Goal: Task Accomplishment & Management: Complete application form

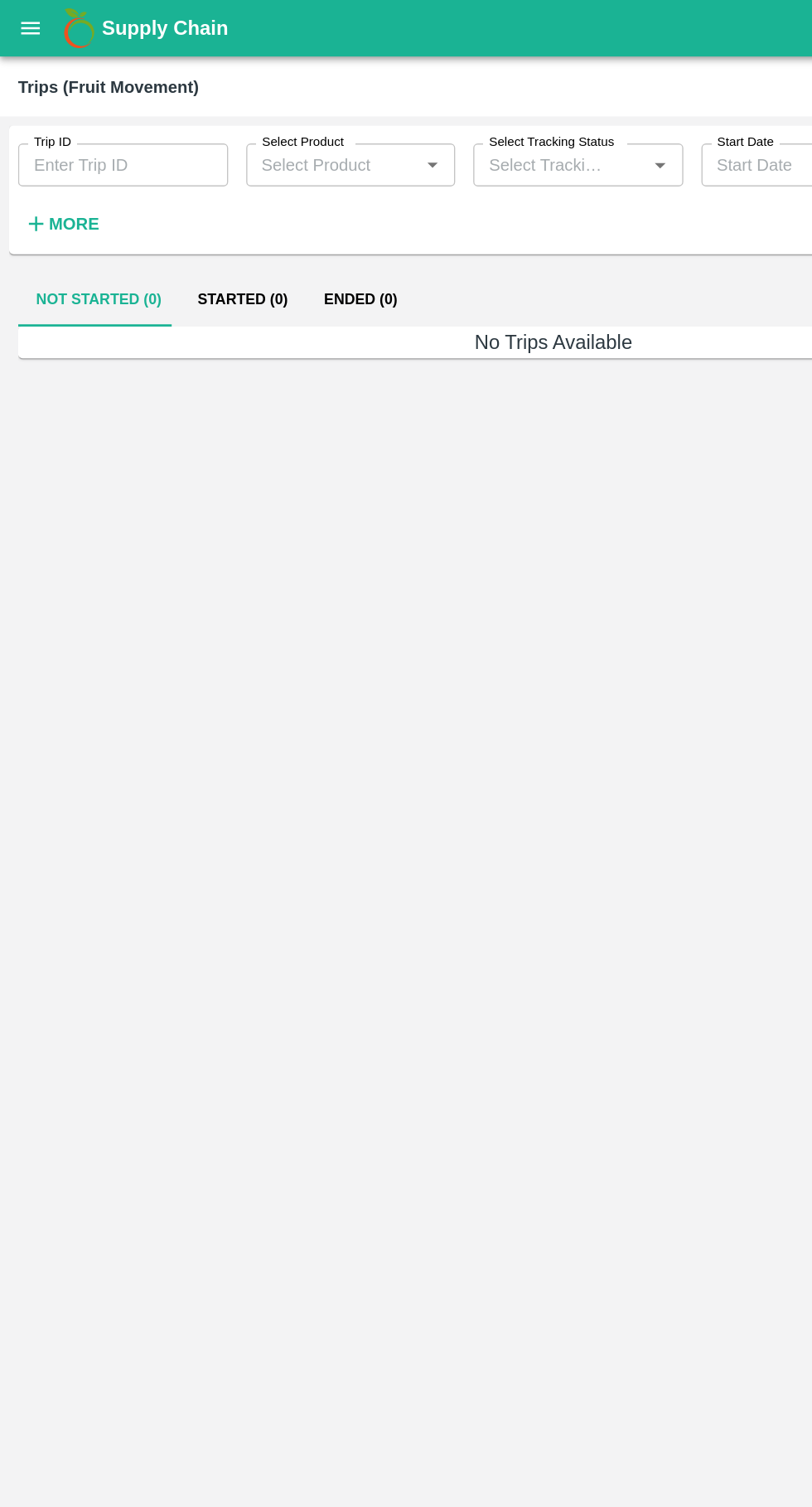
type input "89165"
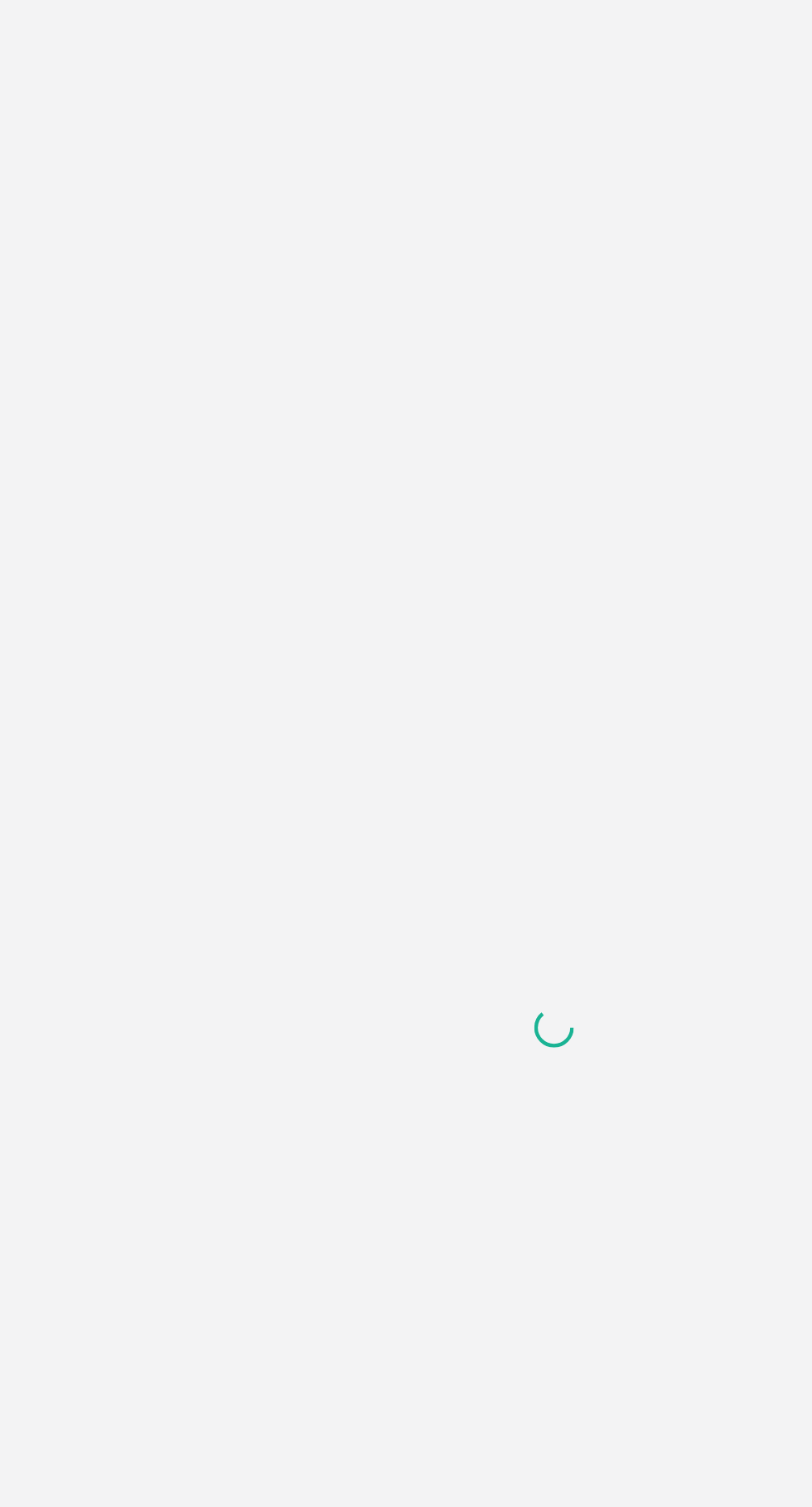
click at [388, 543] on div at bounding box center [406, 754] width 812 height 1507
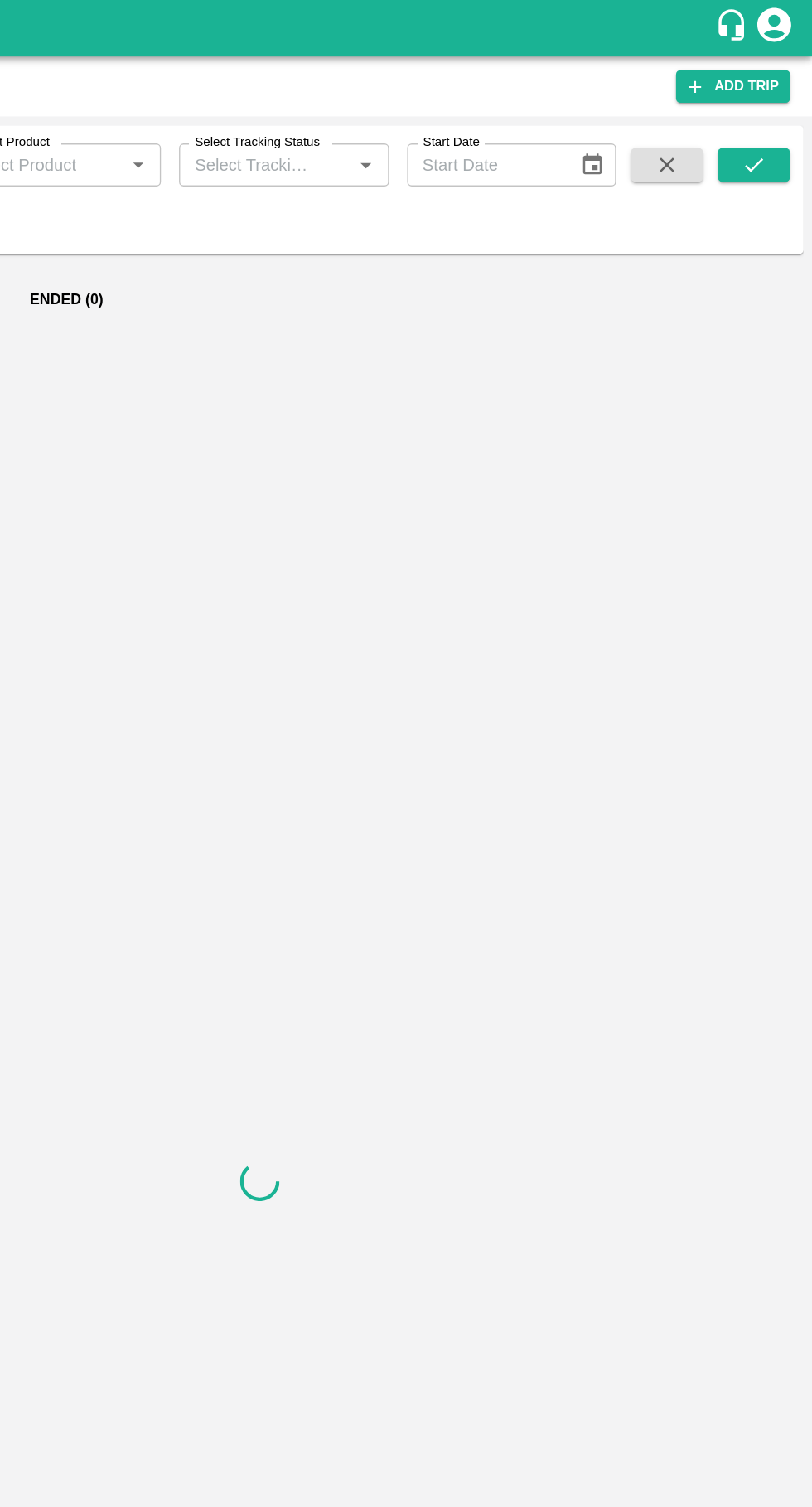
click at [774, 119] on icon "submit" at bounding box center [769, 121] width 18 height 18
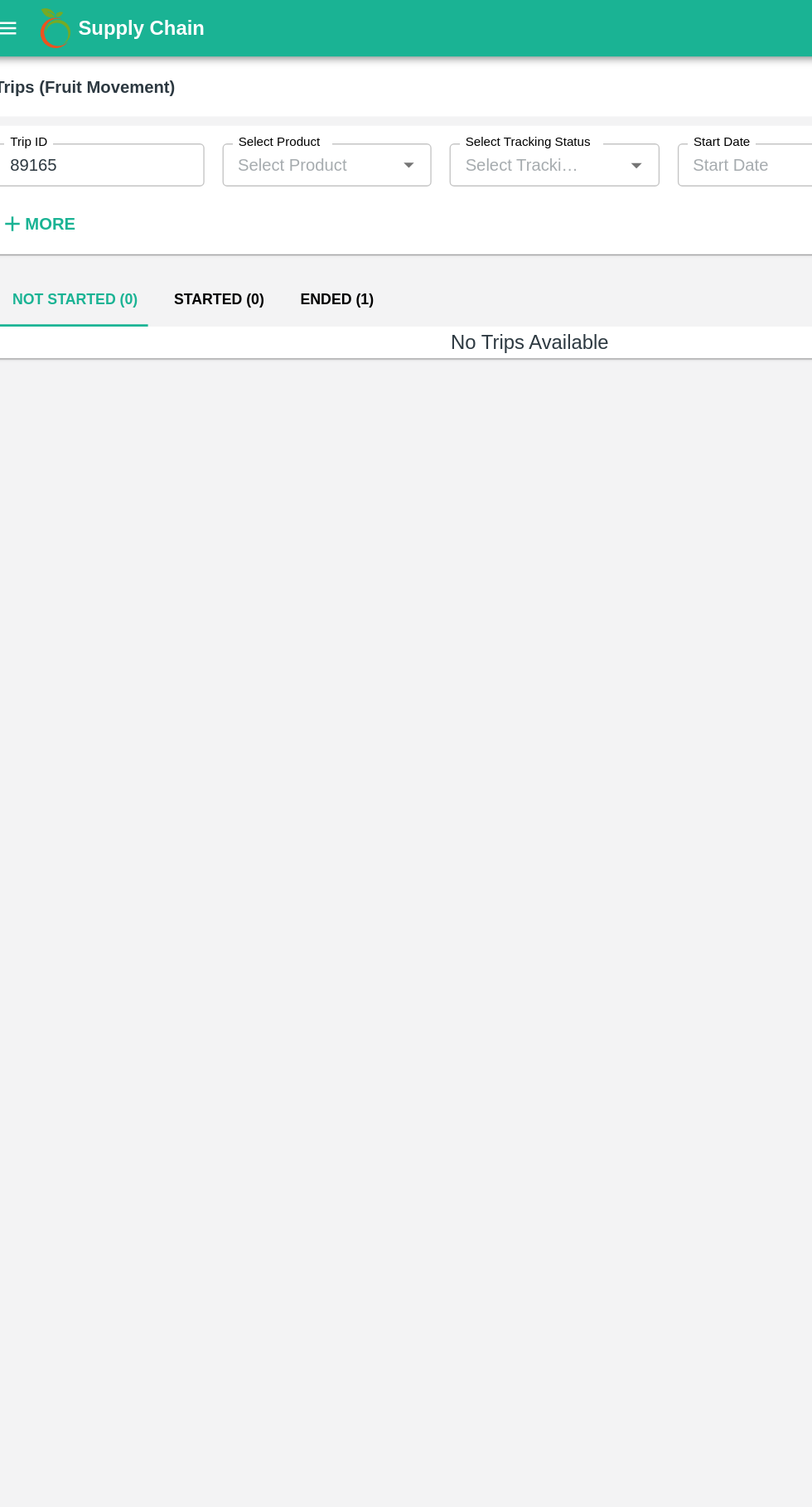
click at [262, 219] on button "Ended (1)" at bounding box center [264, 220] width 81 height 40
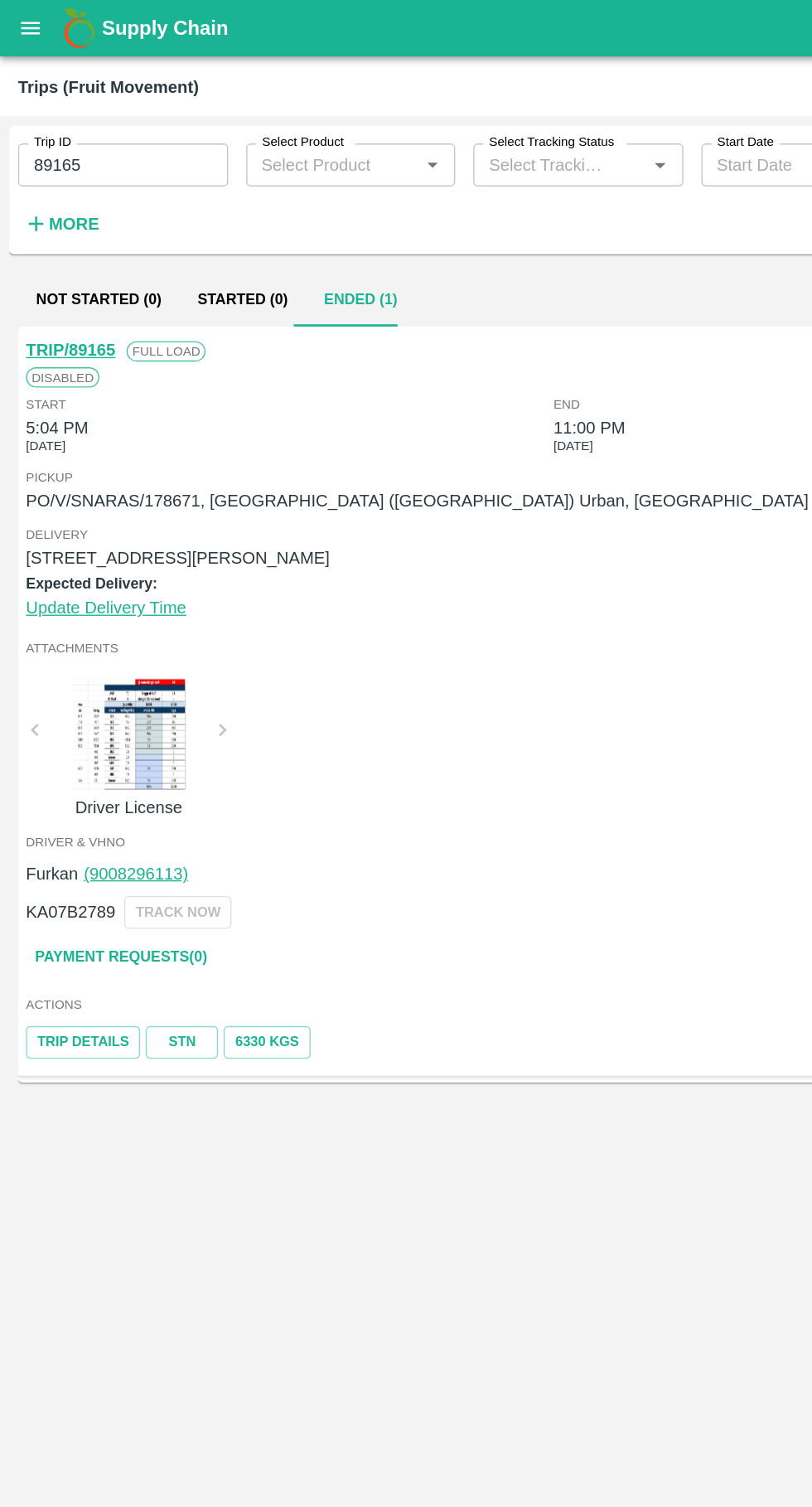
click at [68, 699] on link "Payment Requests( 0 )" at bounding box center [88, 702] width 139 height 29
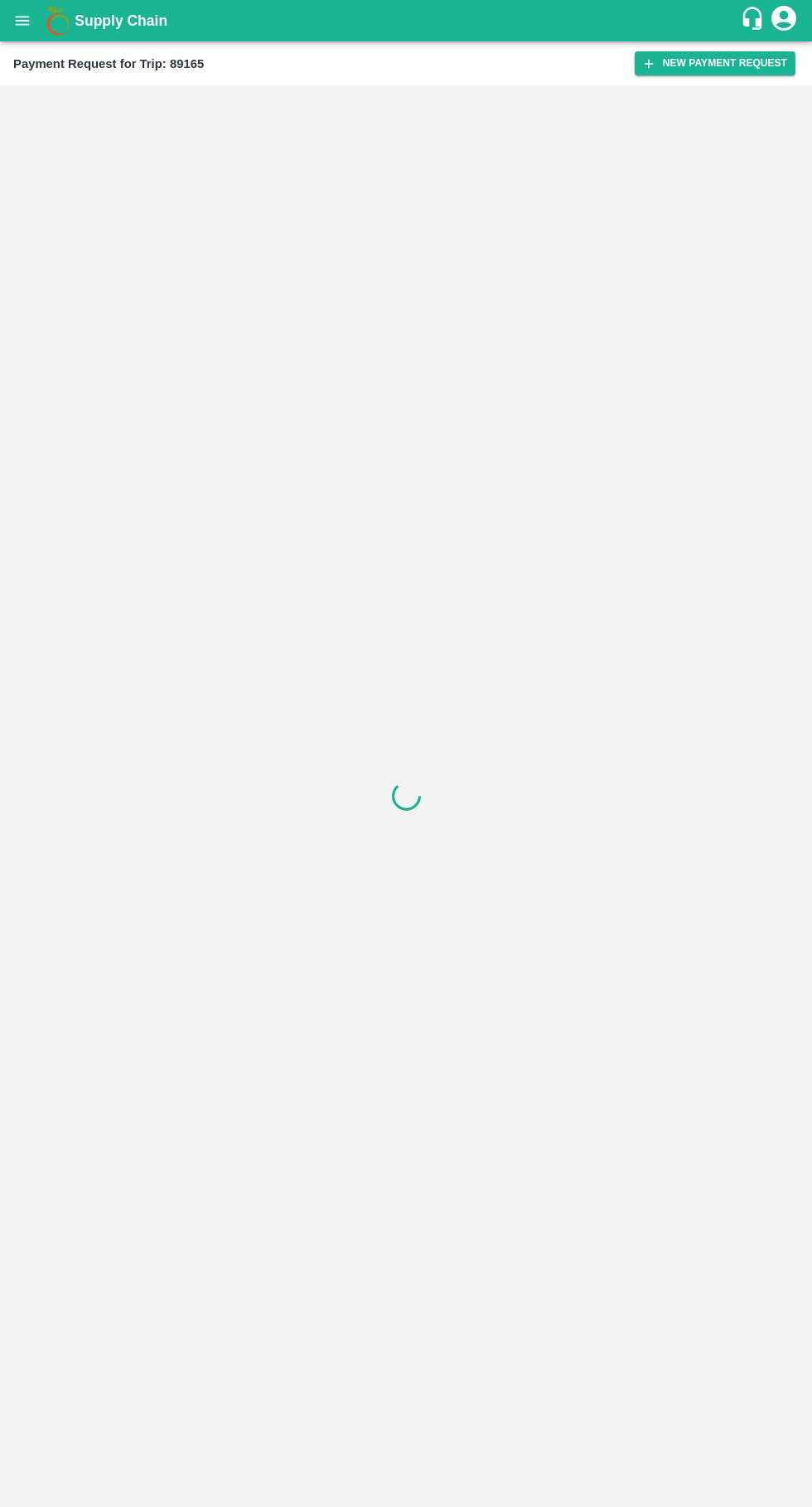
click at [713, 63] on button "New Payment Request" at bounding box center [716, 64] width 161 height 24
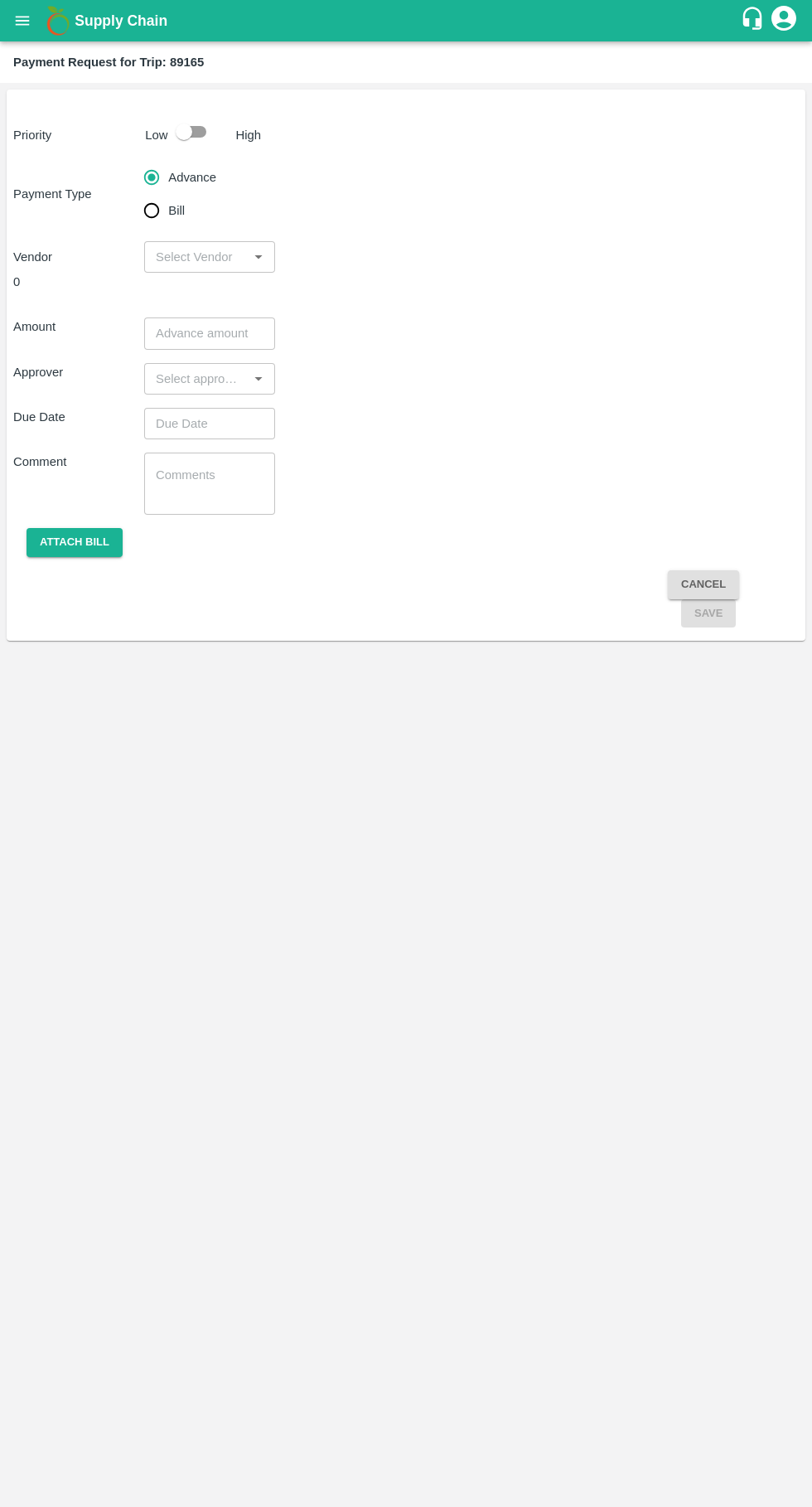
click at [162, 141] on p "Low" at bounding box center [156, 135] width 23 height 18
click at [157, 227] on input "Bill" at bounding box center [151, 210] width 33 height 33
radio input "true"
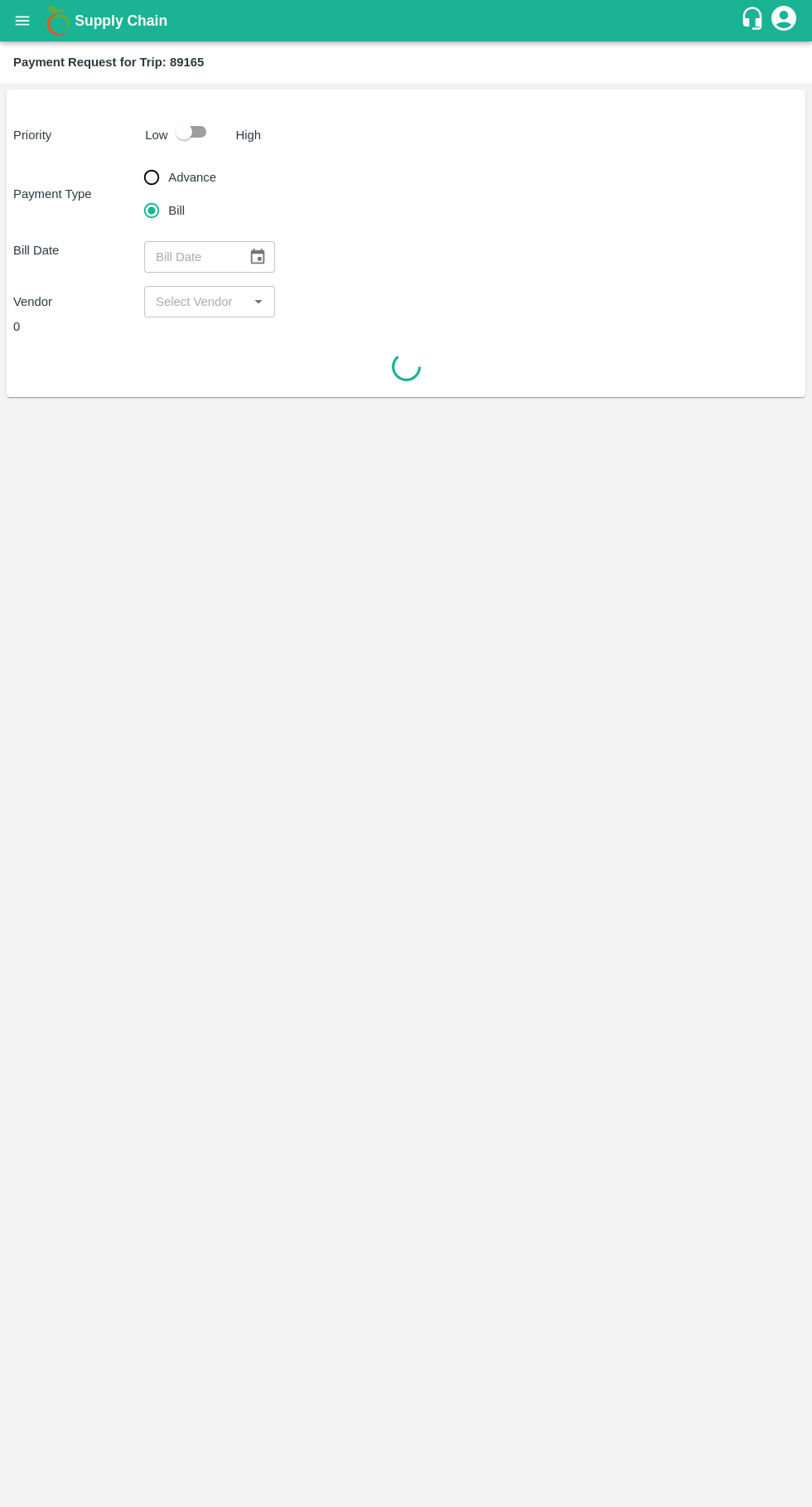
click at [204, 126] on input "checkbox" at bounding box center [184, 132] width 94 height 32
checkbox input "true"
click at [257, 257] on icon "Choose date" at bounding box center [257, 256] width 18 height 18
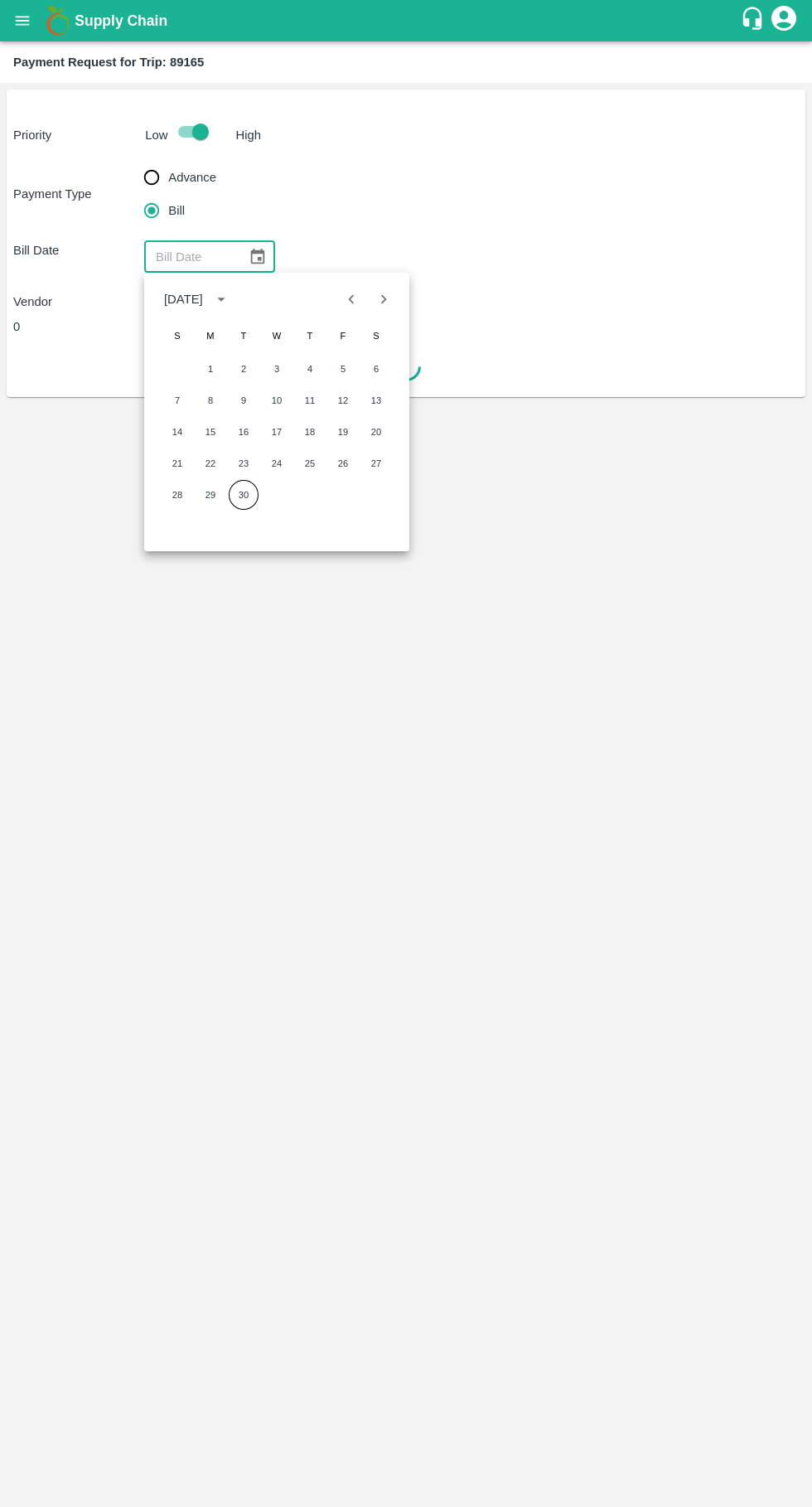
click at [164, 506] on div "28 29 30" at bounding box center [276, 495] width 265 height 30
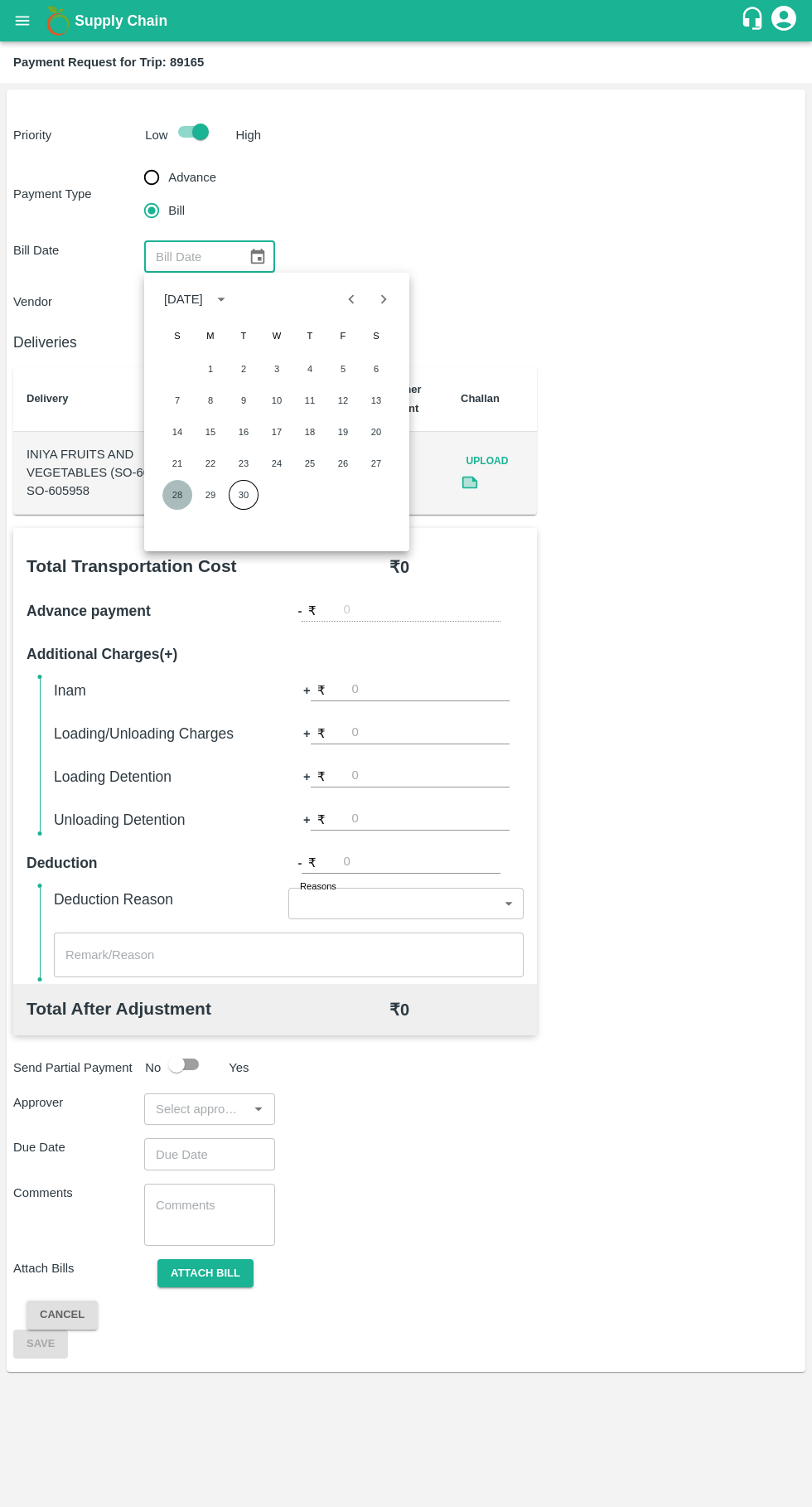
click at [178, 494] on button "28" at bounding box center [177, 495] width 30 height 30
type input "[DATE]"
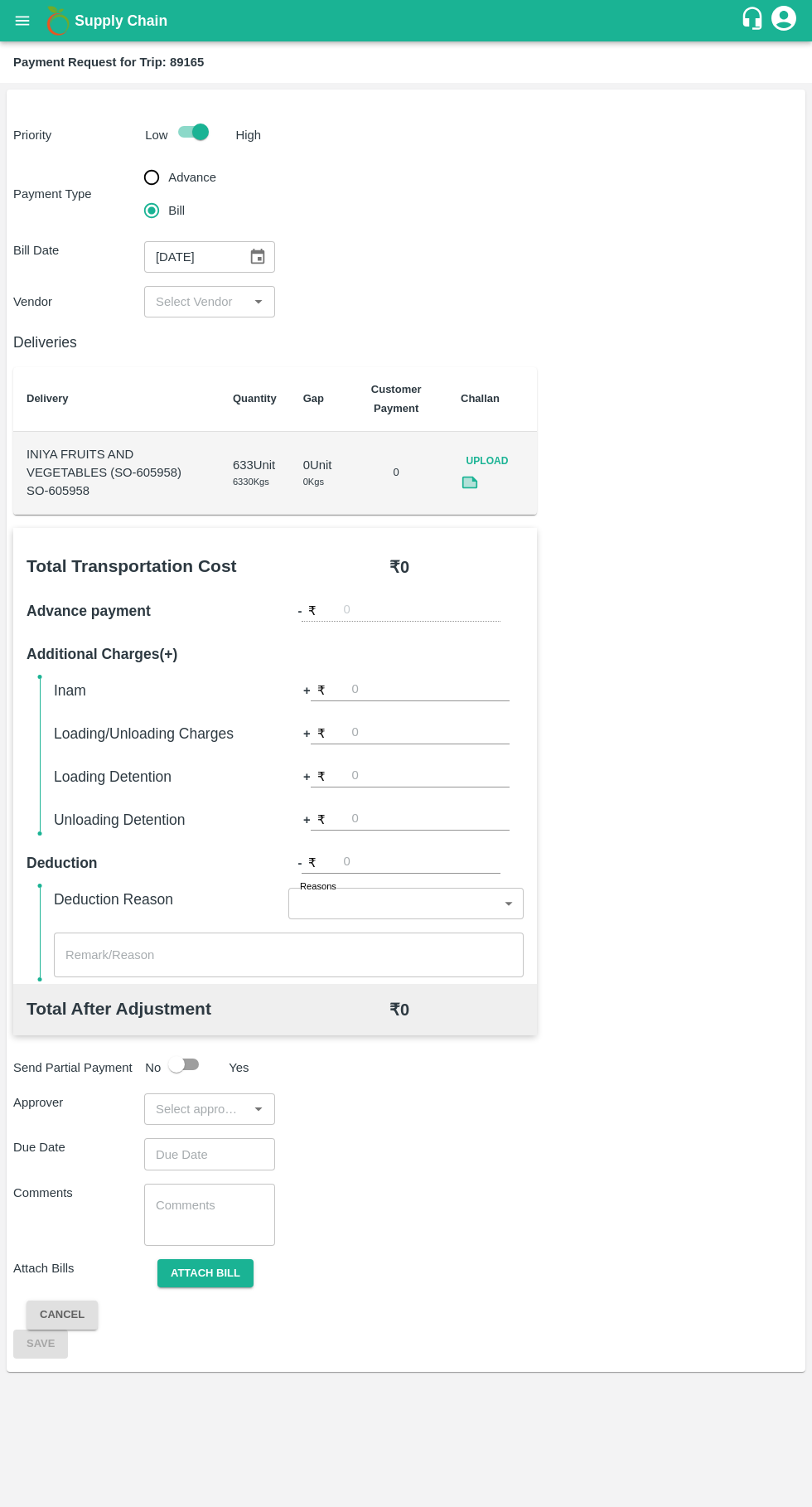
click at [182, 308] on input "input" at bounding box center [196, 302] width 93 height 22
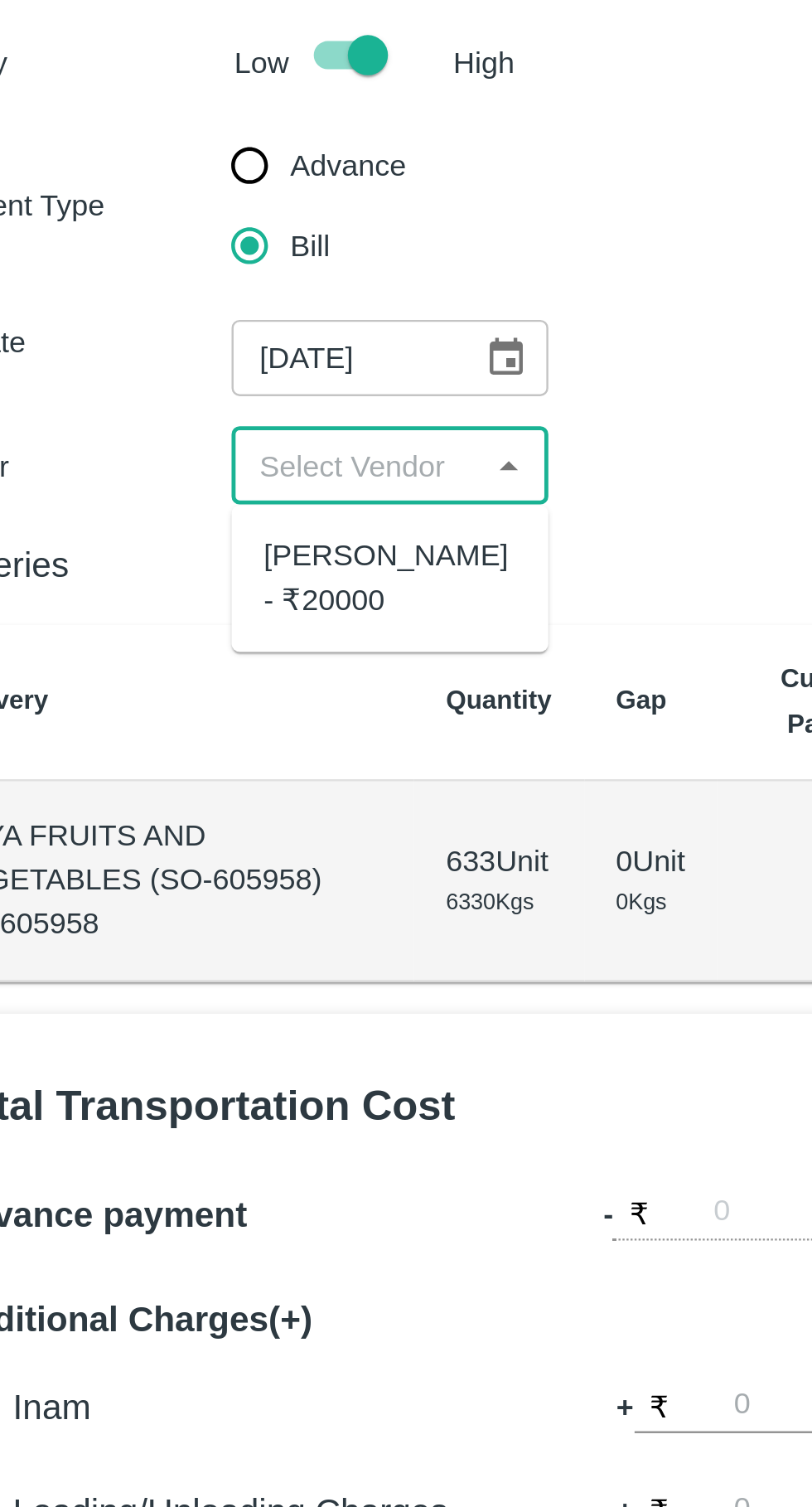
click at [179, 344] on div "Ganesh Mohan Marathe - ₹20000" at bounding box center [209, 349] width 104 height 38
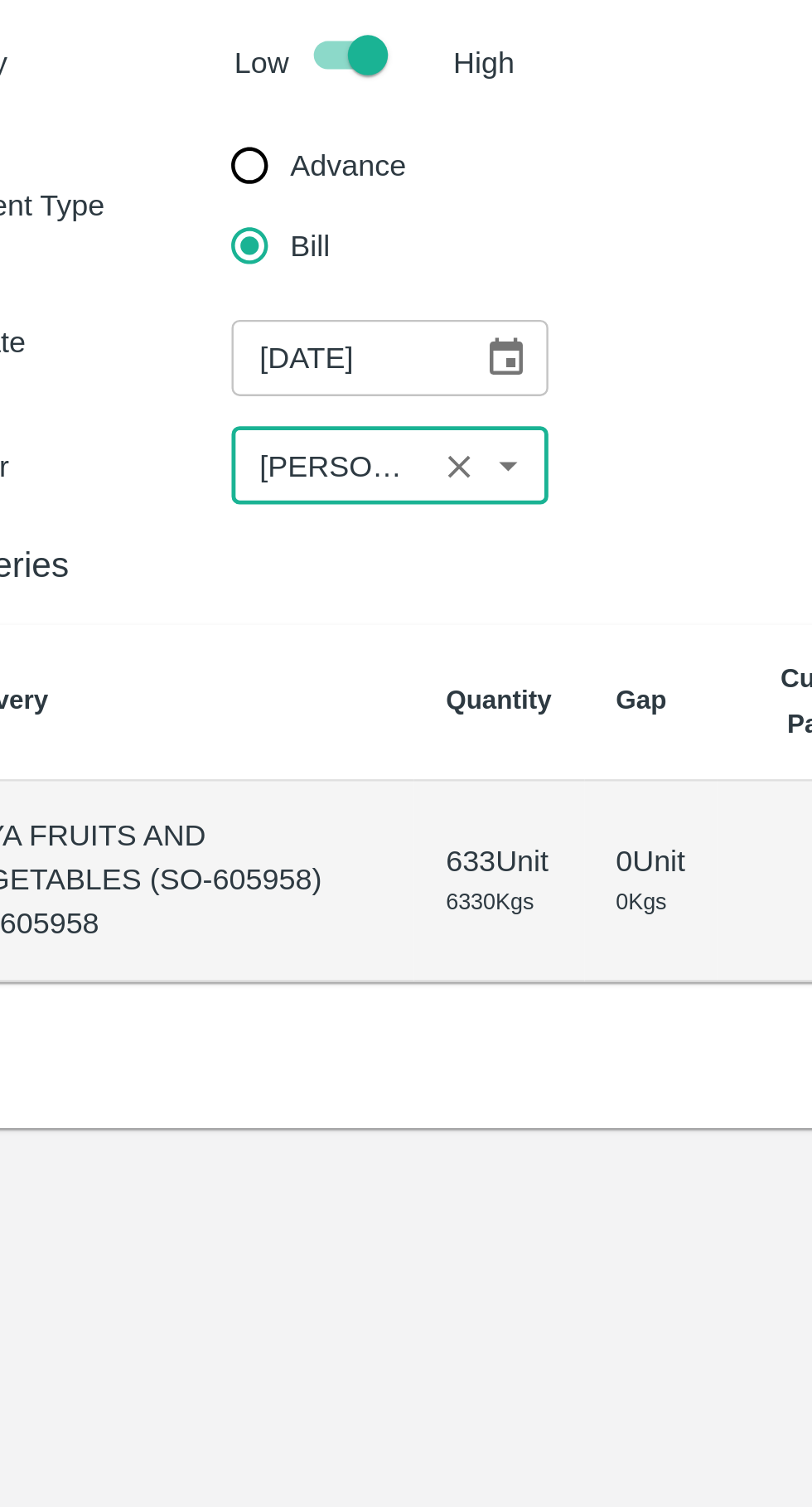
type input "Ganesh Mohan Marathe - ₹20000"
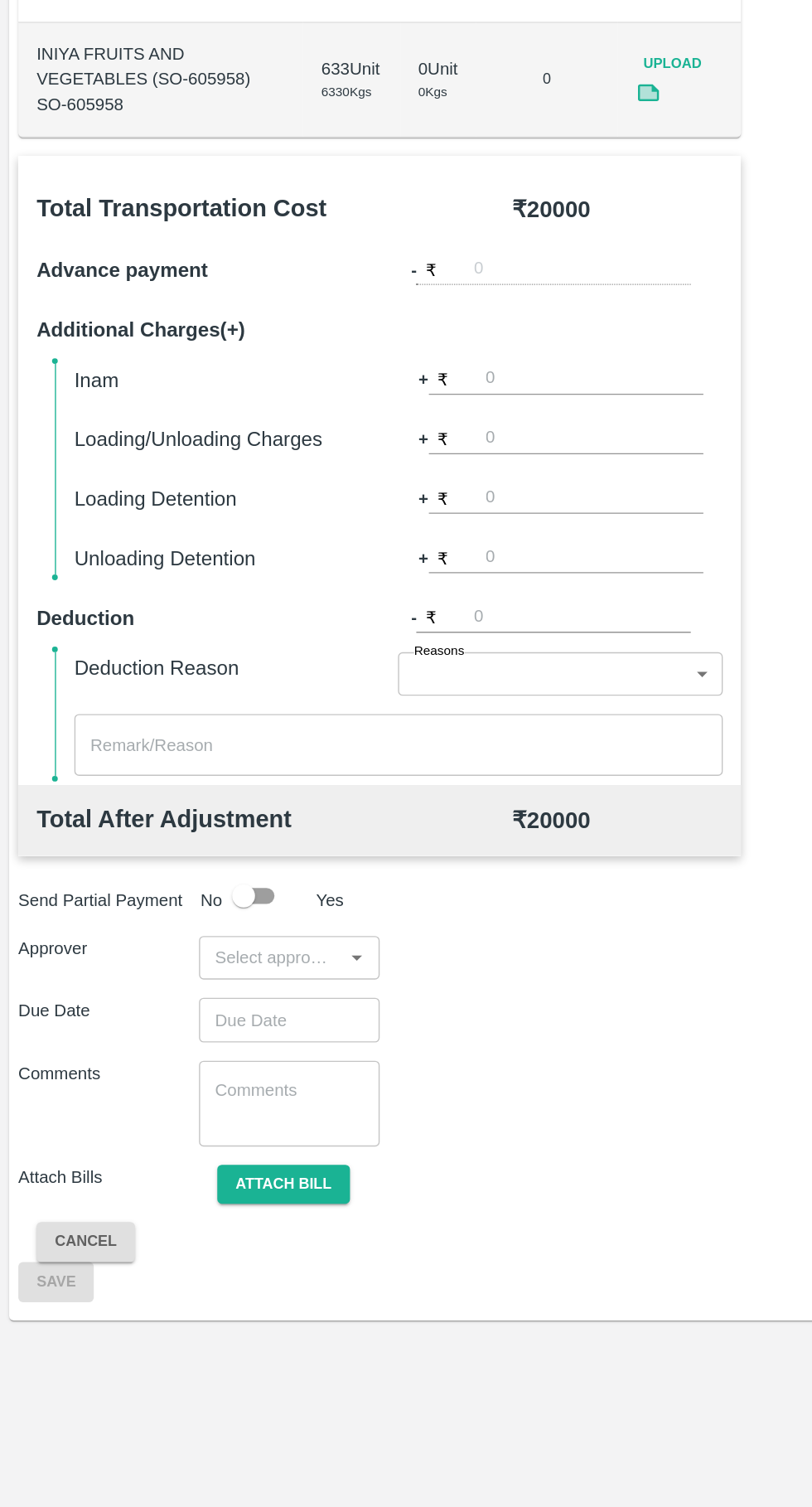
click at [210, 1108] on input "input" at bounding box center [196, 1109] width 93 height 22
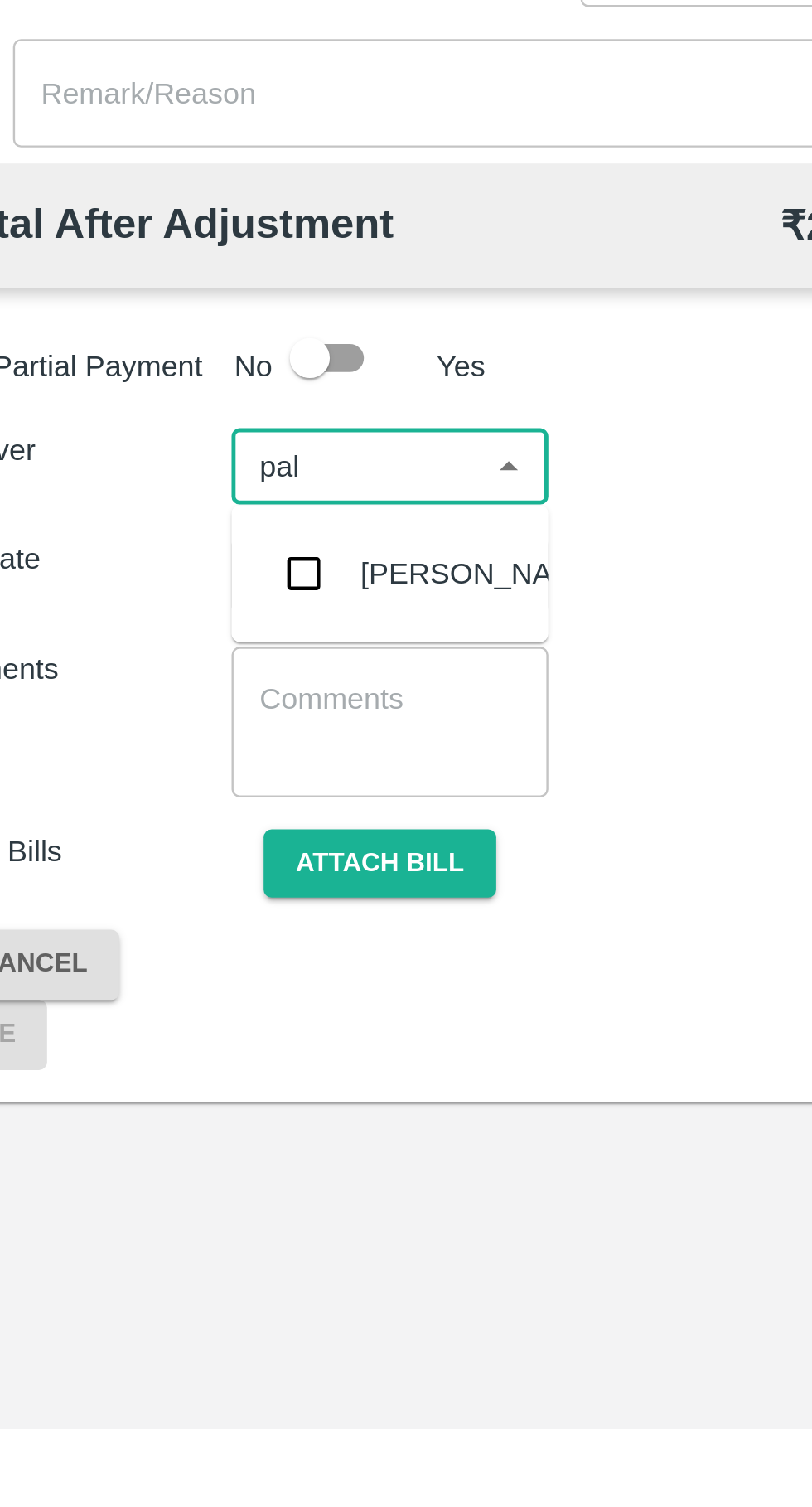
type input "palw"
click at [202, 1158] on div "Palwinder Singh" at bounding box center [248, 1154] width 101 height 18
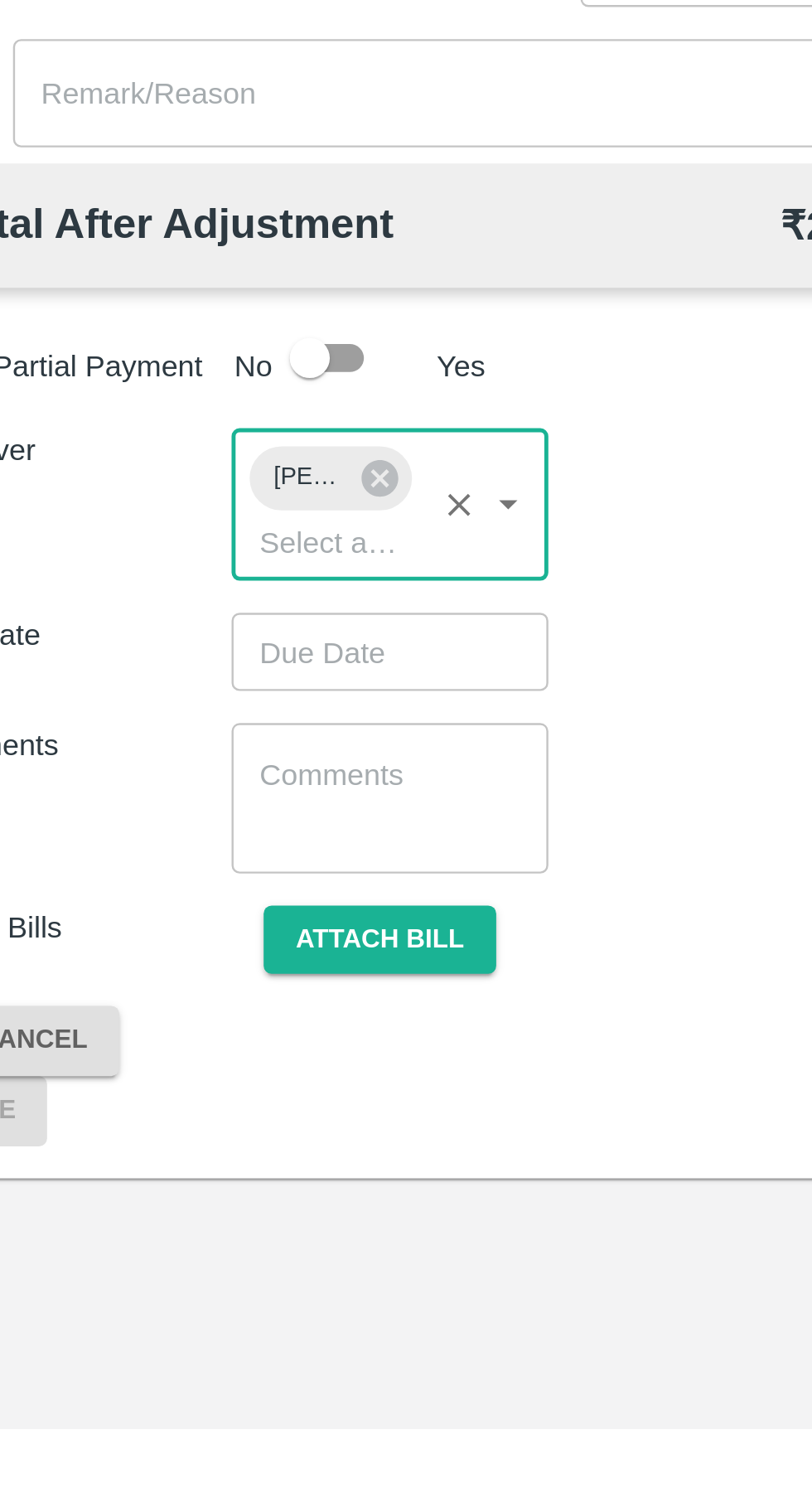
click at [206, 1181] on input "Choose date" at bounding box center [204, 1186] width 119 height 32
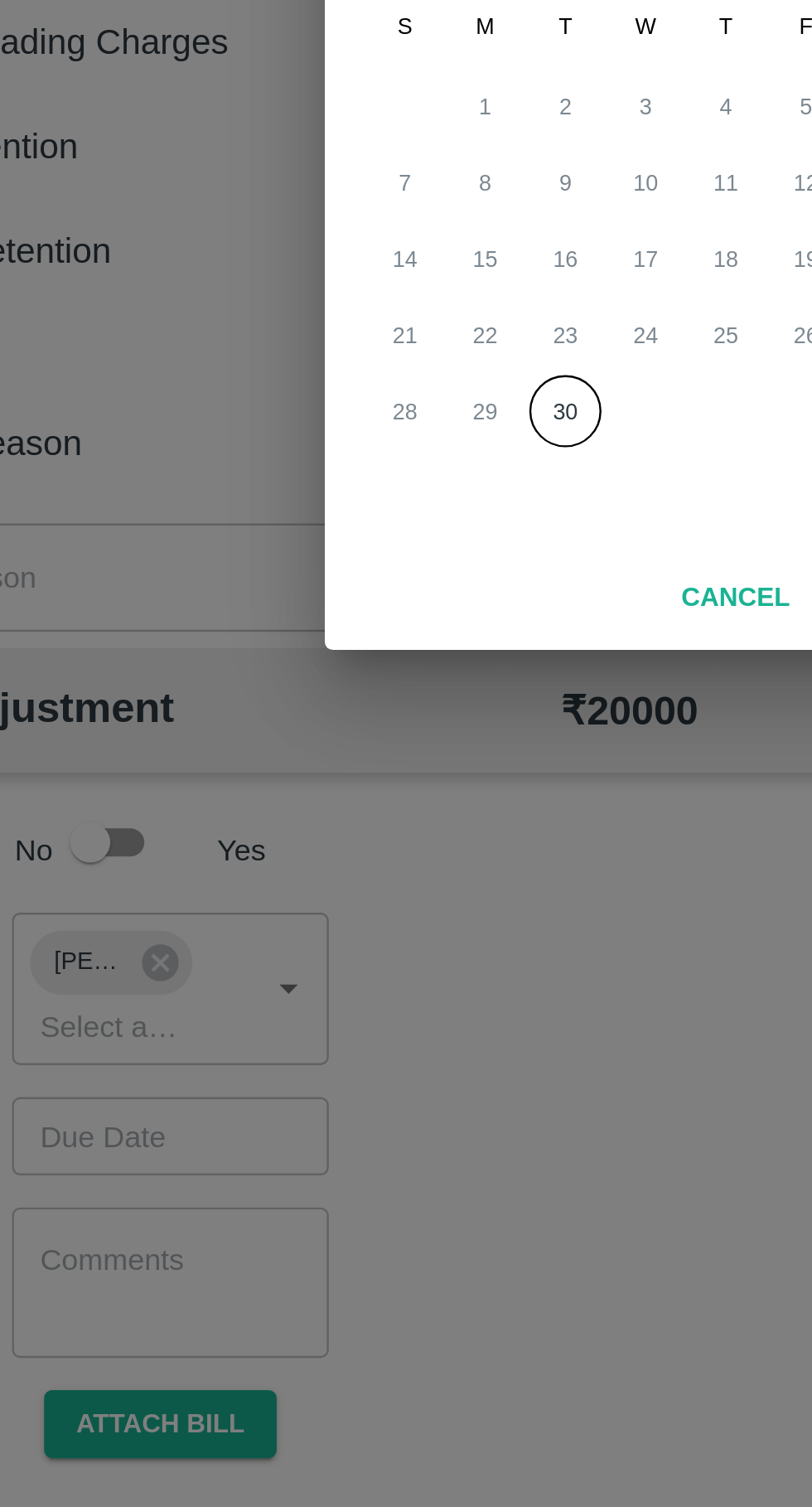
click at [368, 885] on button "30" at bounding box center [373, 887] width 30 height 30
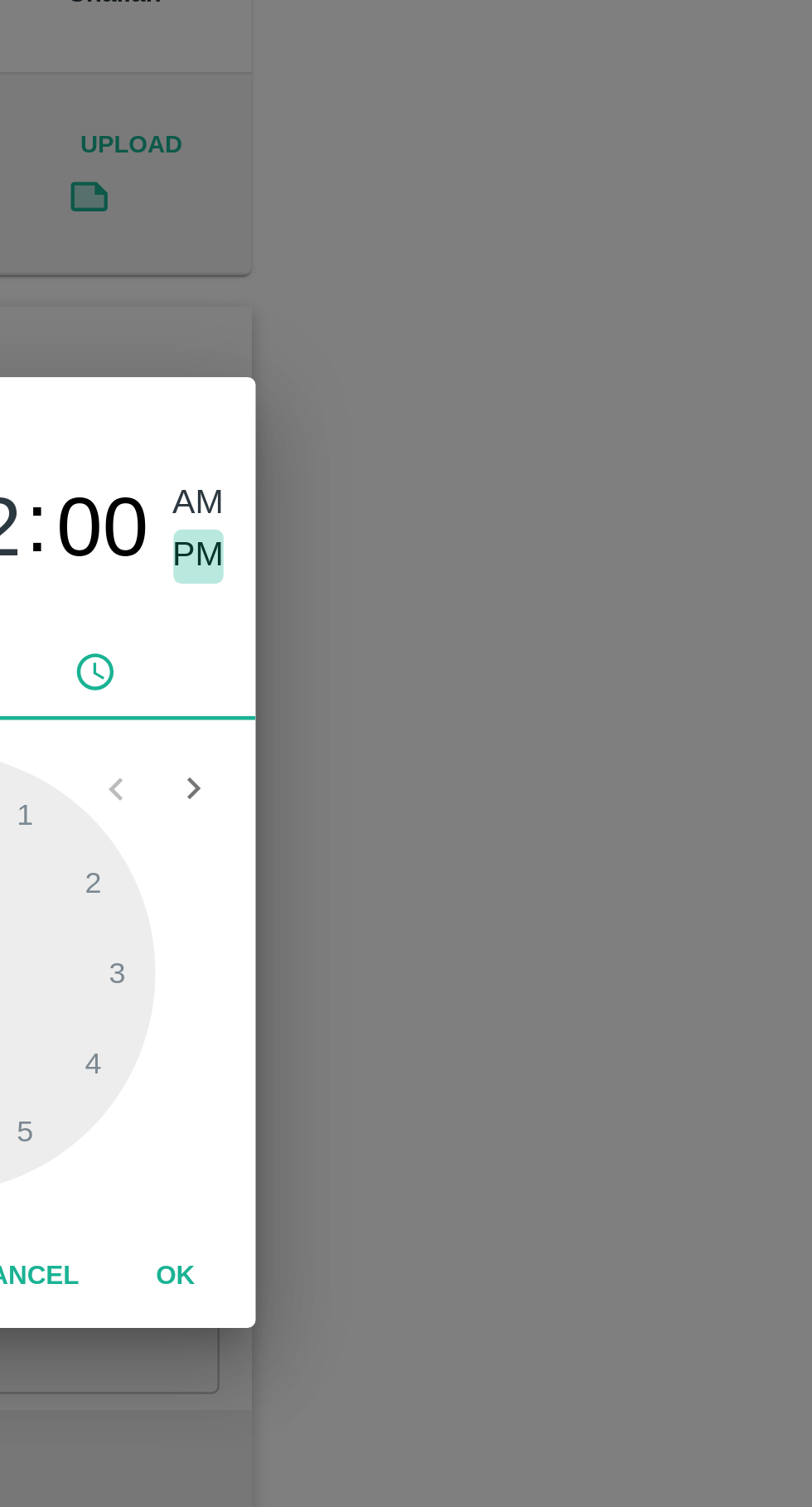
click at [518, 626] on span "PM" at bounding box center [516, 631] width 22 height 23
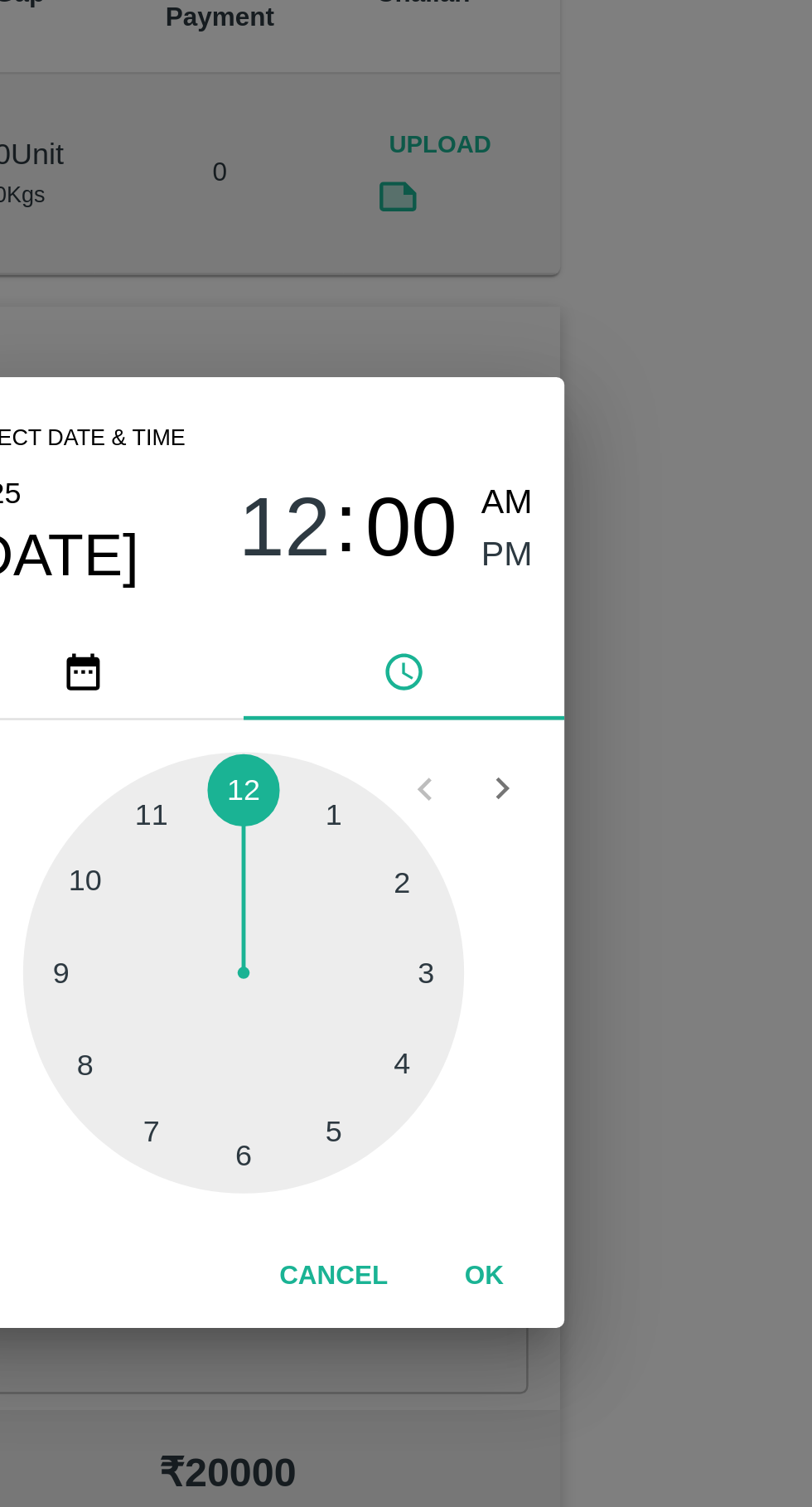
click at [454, 868] on div at bounding box center [406, 804] width 183 height 183
click at [457, 873] on div at bounding box center [406, 804] width 183 height 183
click at [454, 876] on div at bounding box center [406, 804] width 183 height 183
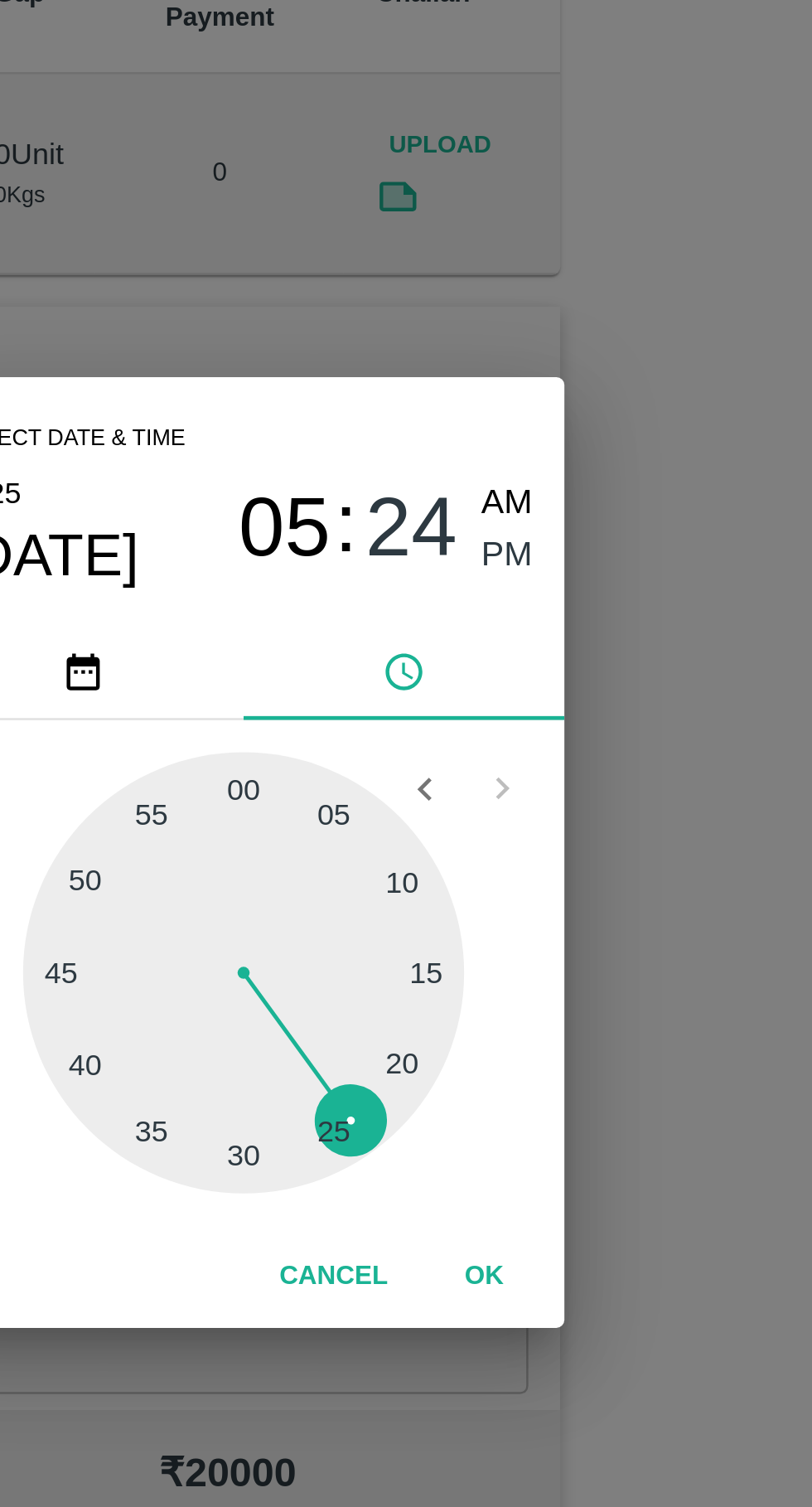
click at [458, 874] on div at bounding box center [406, 804] width 183 height 183
type input "30/09/2025 05:24 PM"
click at [459, 871] on div at bounding box center [406, 804] width 183 height 183
click at [515, 927] on button "OK" at bounding box center [505, 928] width 53 height 29
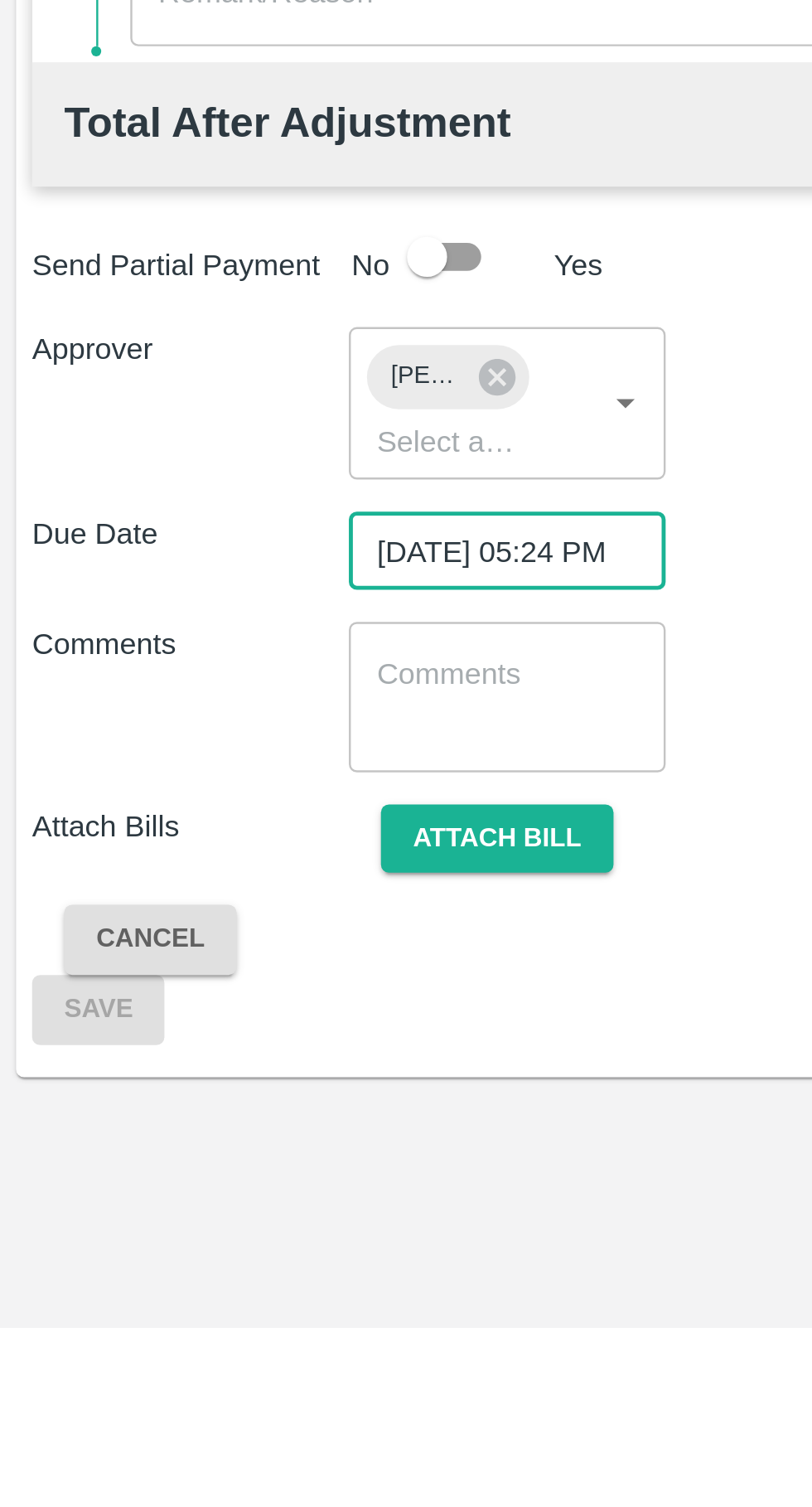
click at [200, 1308] on button "Attach bill" at bounding box center [205, 1305] width 96 height 29
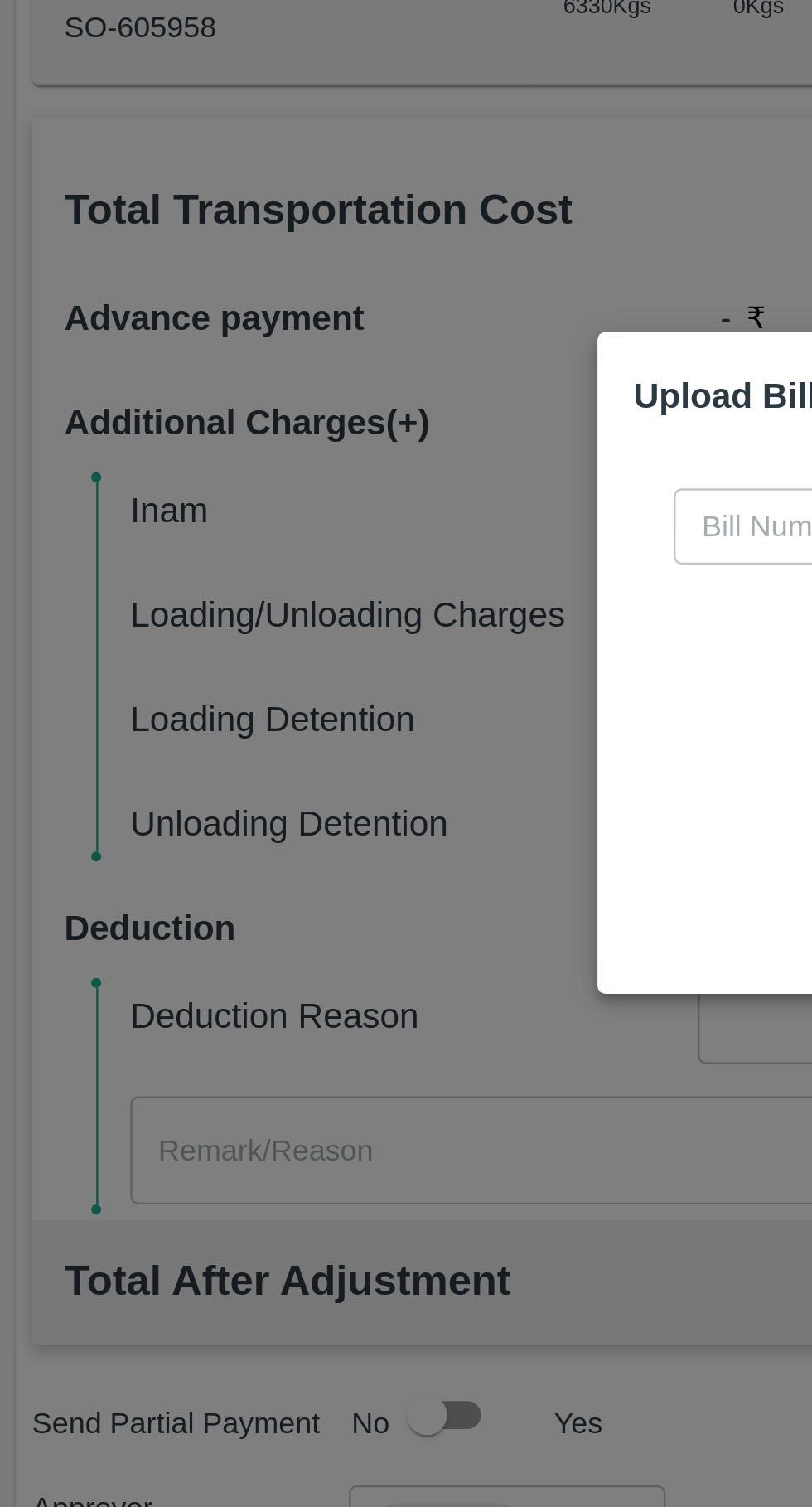
click at [302, 713] on input "text" at bounding box center [369, 698] width 181 height 32
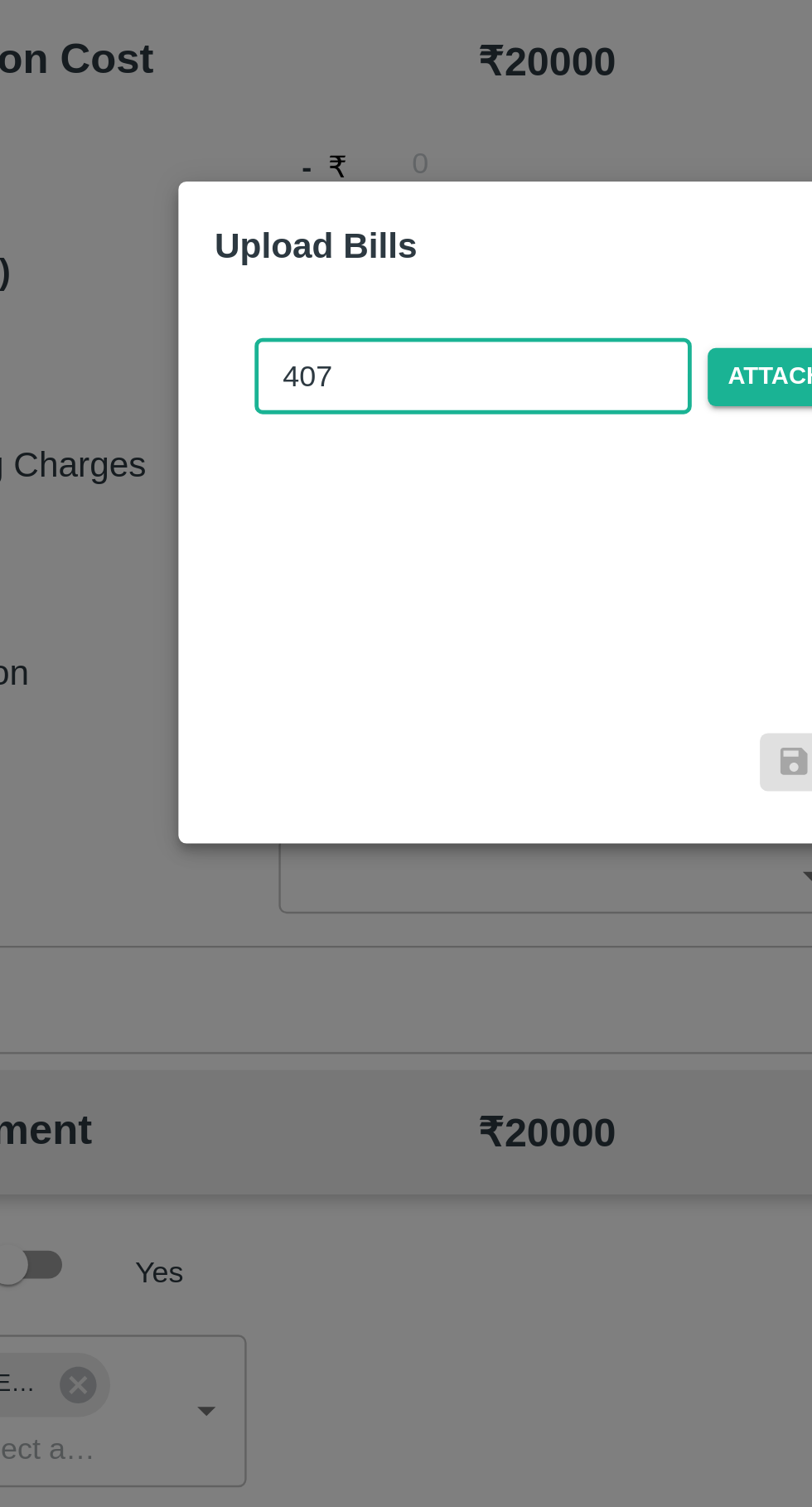
type input "407"
click at [497, 692] on span "Attach bill" at bounding box center [507, 698] width 81 height 24
click at [0, 0] on input "Attach bill" at bounding box center [0, 0] width 0 height 0
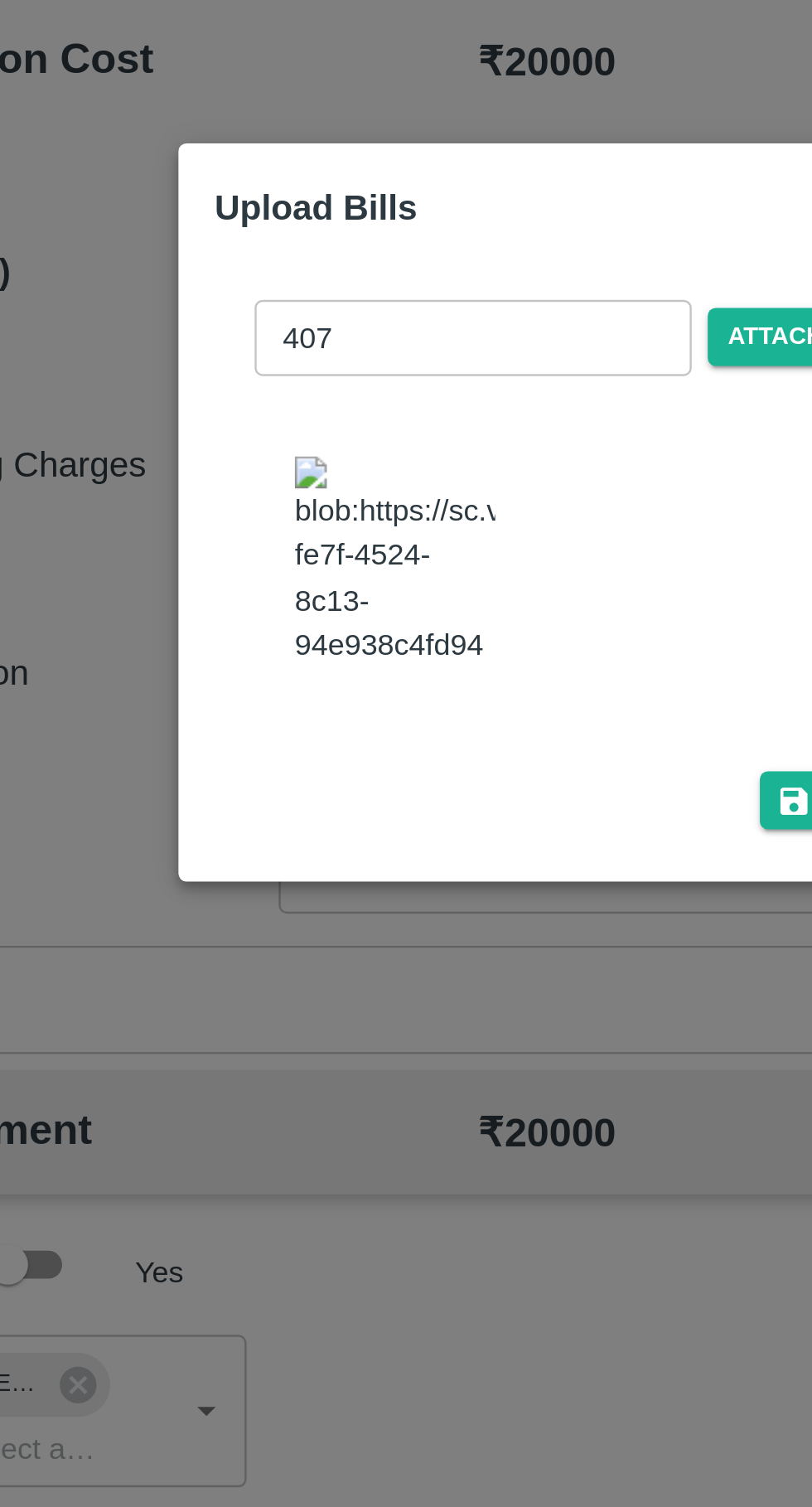
click at [330, 794] on img at bounding box center [336, 774] width 82 height 87
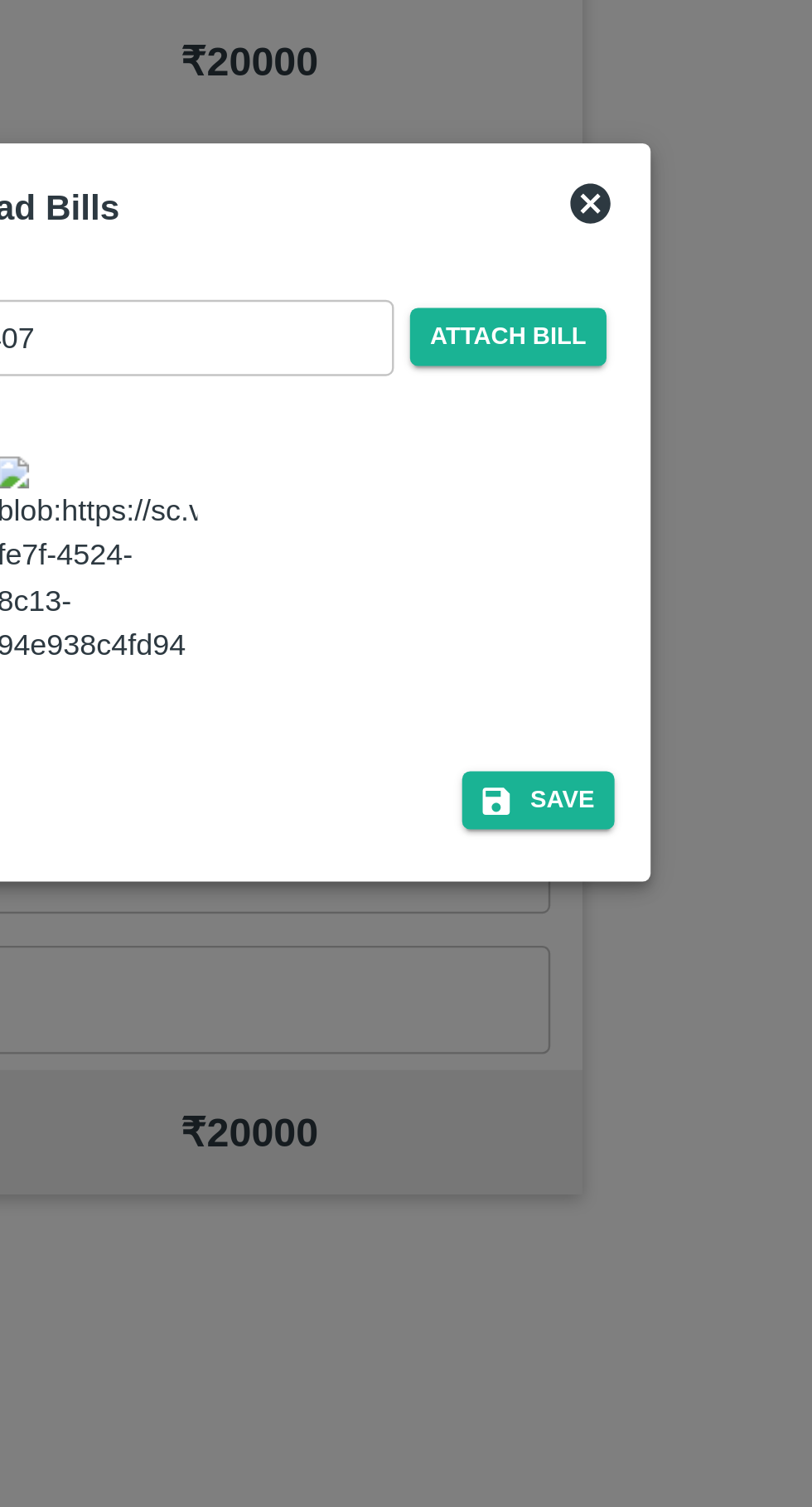
click at [542, 885] on button "Save" at bounding box center [518, 873] width 63 height 24
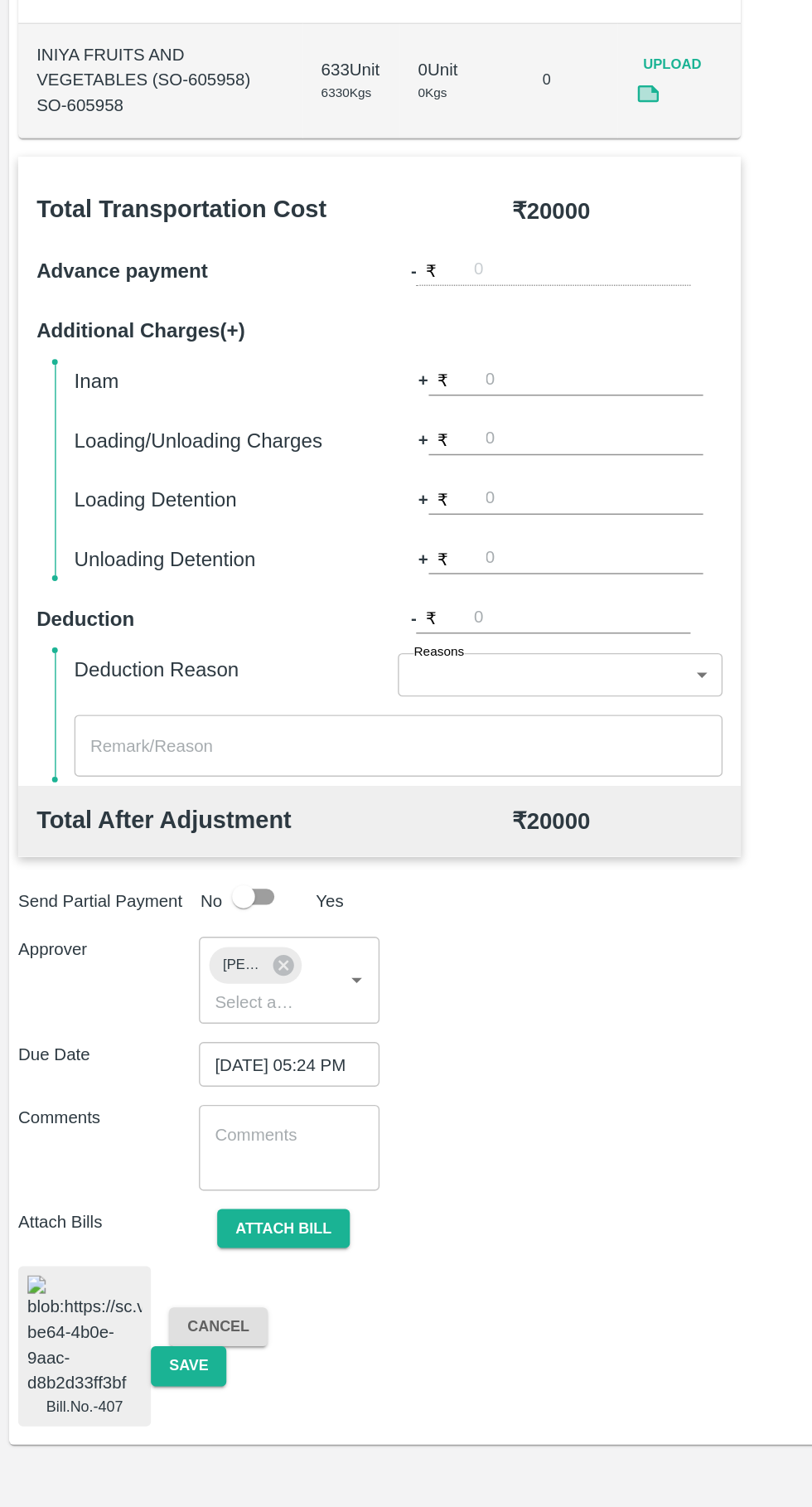
click at [141, 1420] on button "Save" at bounding box center [136, 1405] width 55 height 29
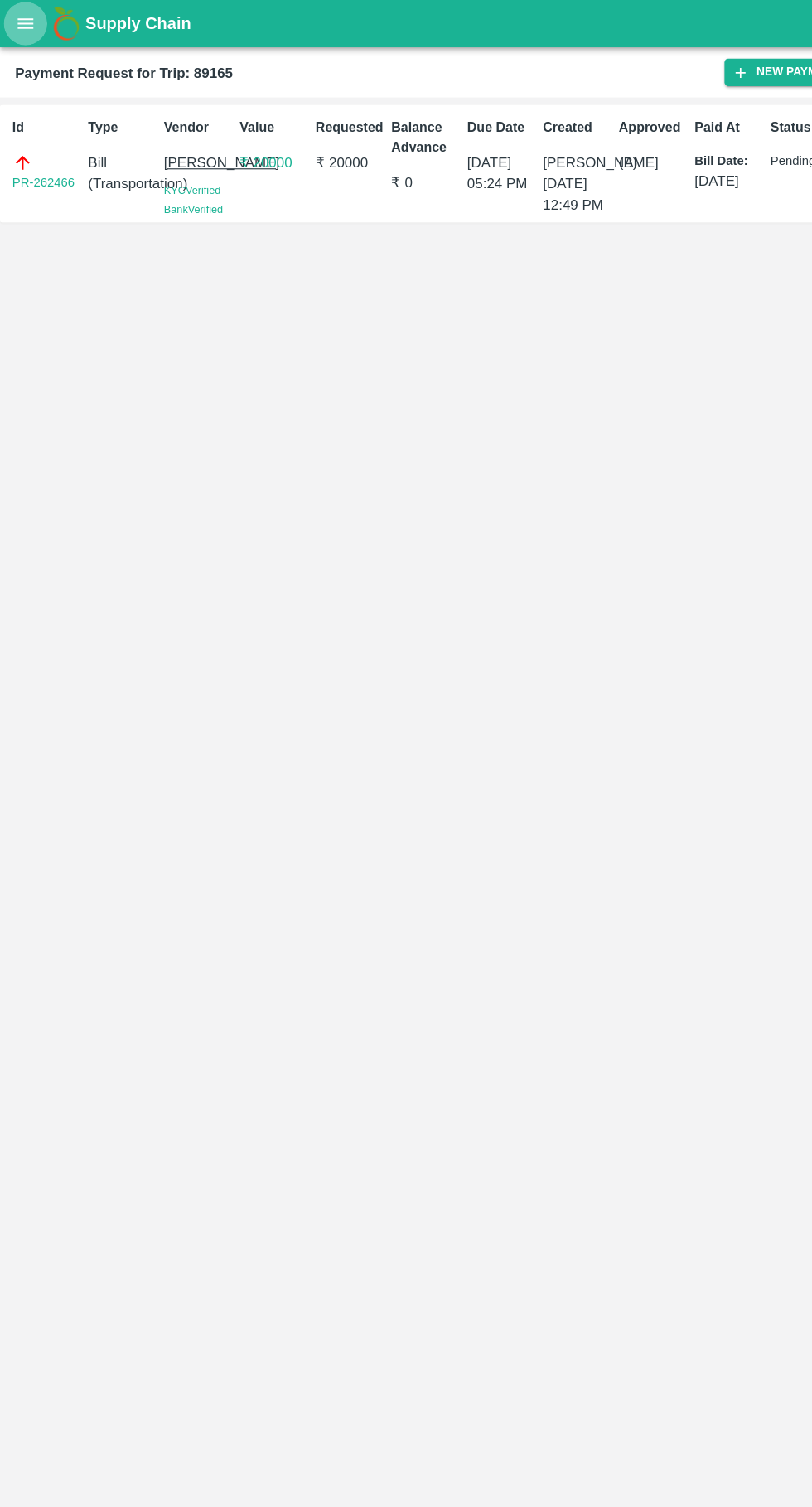
click at [26, 21] on icon "open drawer" at bounding box center [23, 20] width 14 height 9
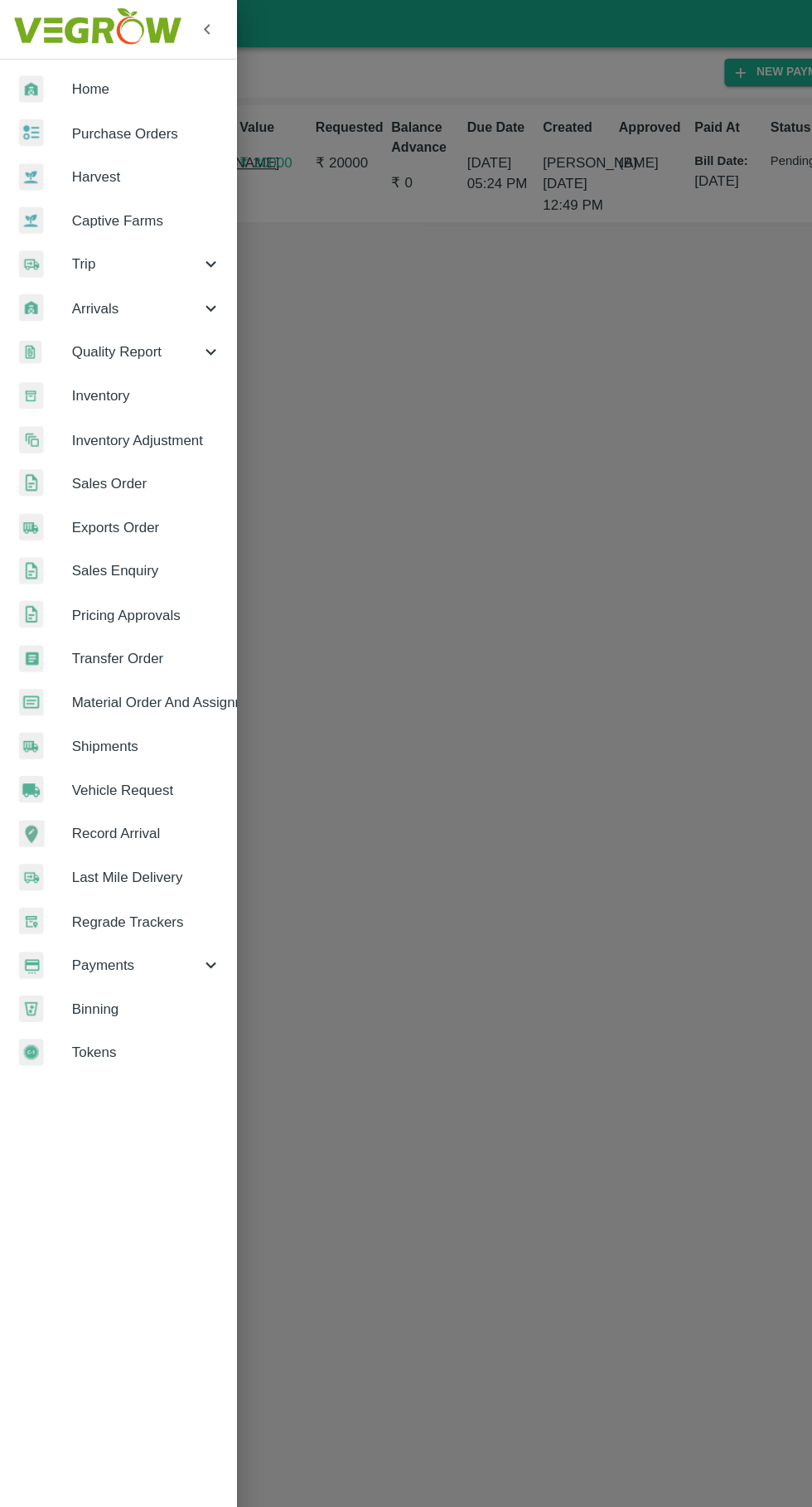
click at [92, 883] on span "Binning" at bounding box center [128, 884] width 131 height 18
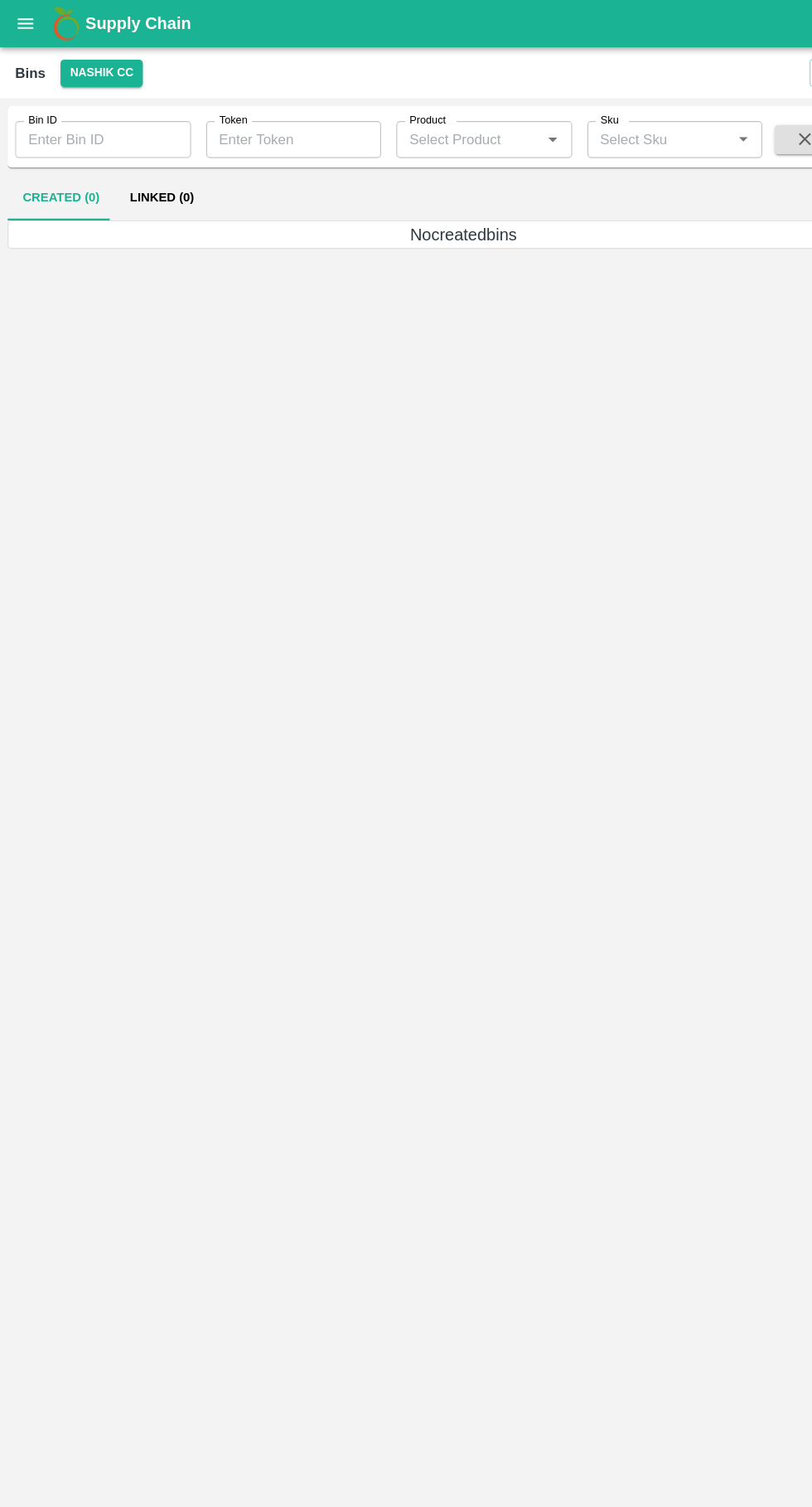
click at [19, 20] on icon "open drawer" at bounding box center [22, 21] width 18 height 18
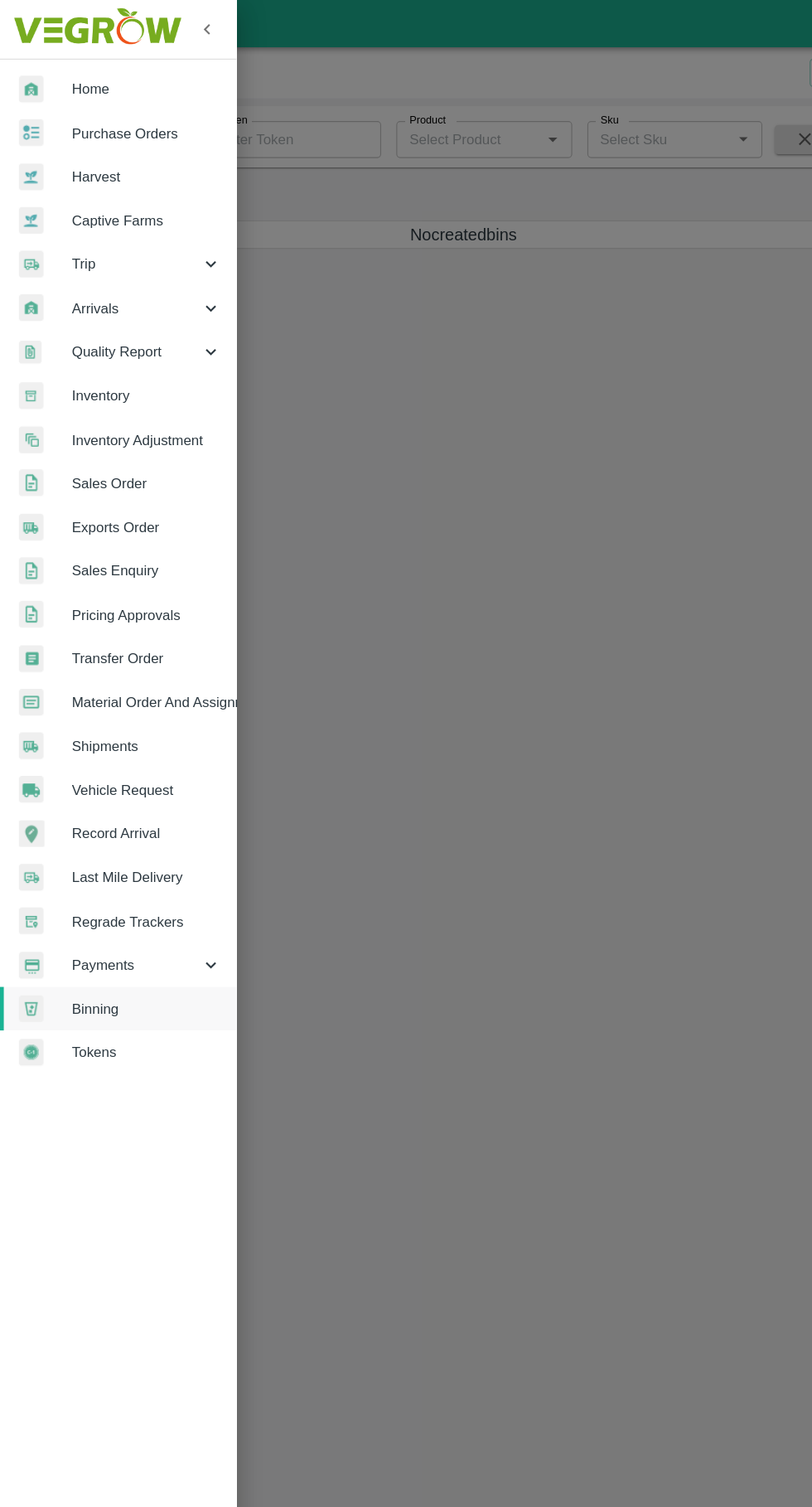
click at [97, 844] on span "Payments" at bounding box center [118, 846] width 112 height 18
click at [143, 888] on span "My Payment Requests" at bounding box center [135, 884] width 117 height 18
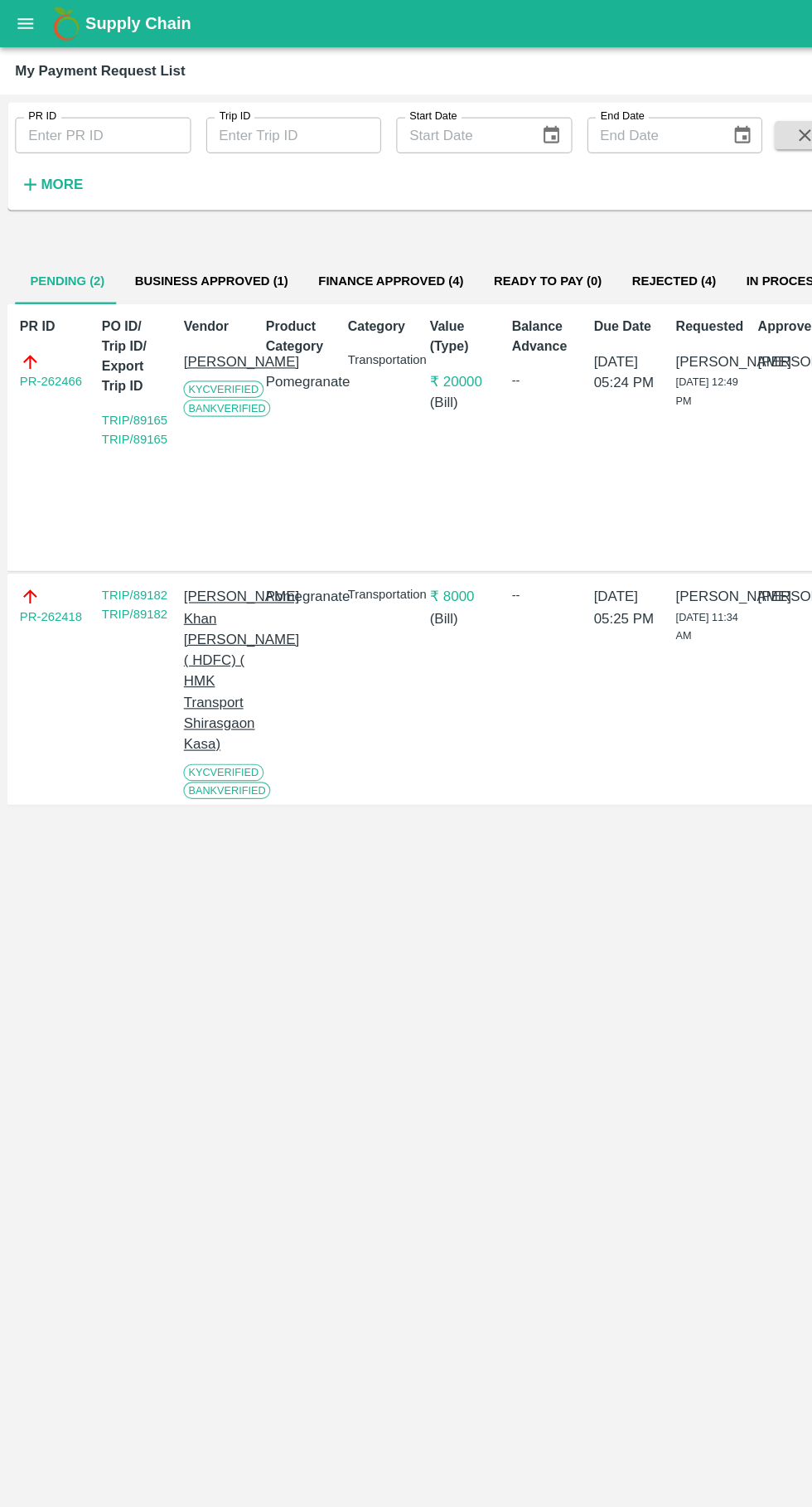
click at [191, 241] on button "Business Approved (1)" at bounding box center [186, 247] width 161 height 40
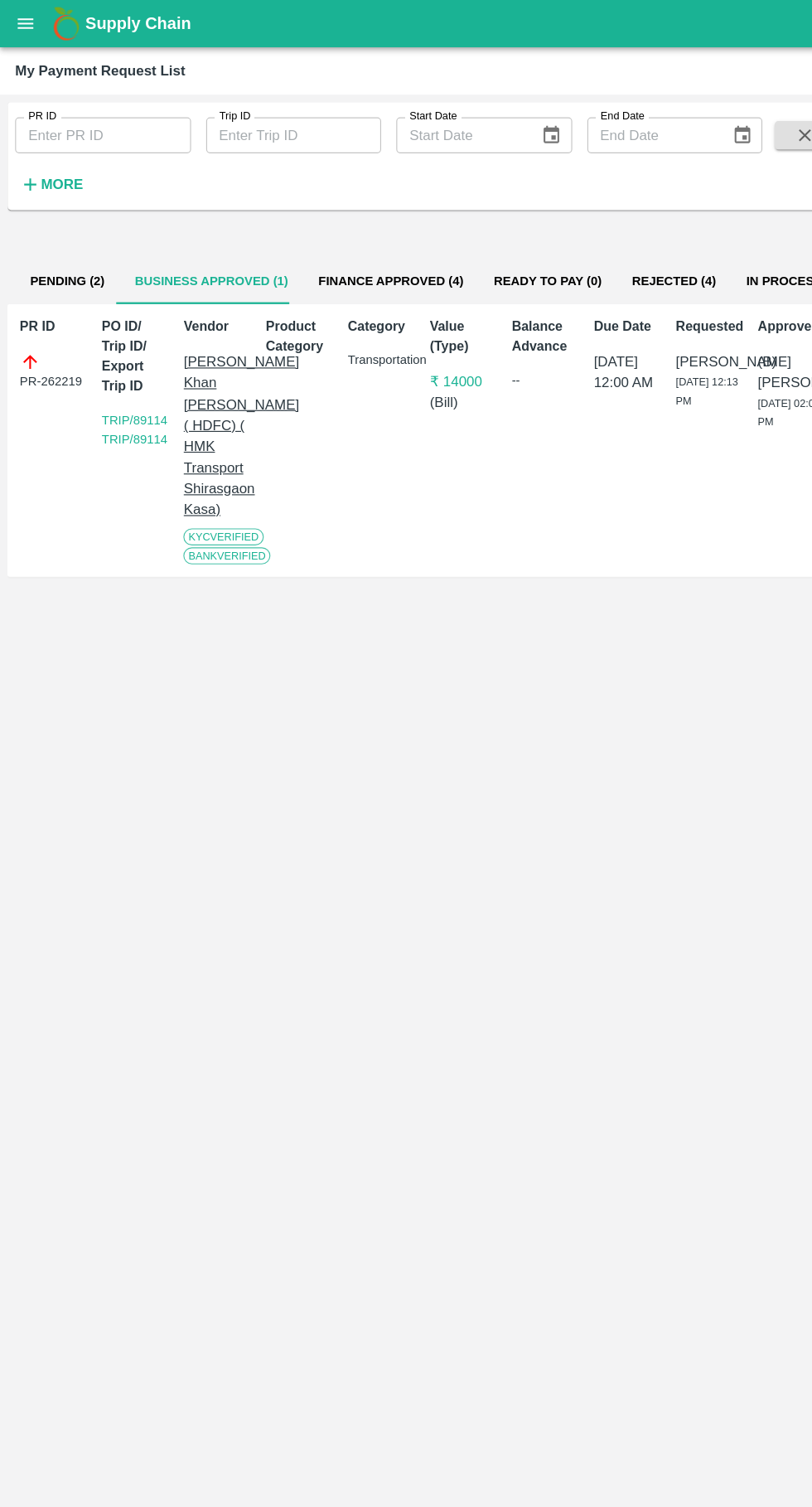
scroll to position [0, 12]
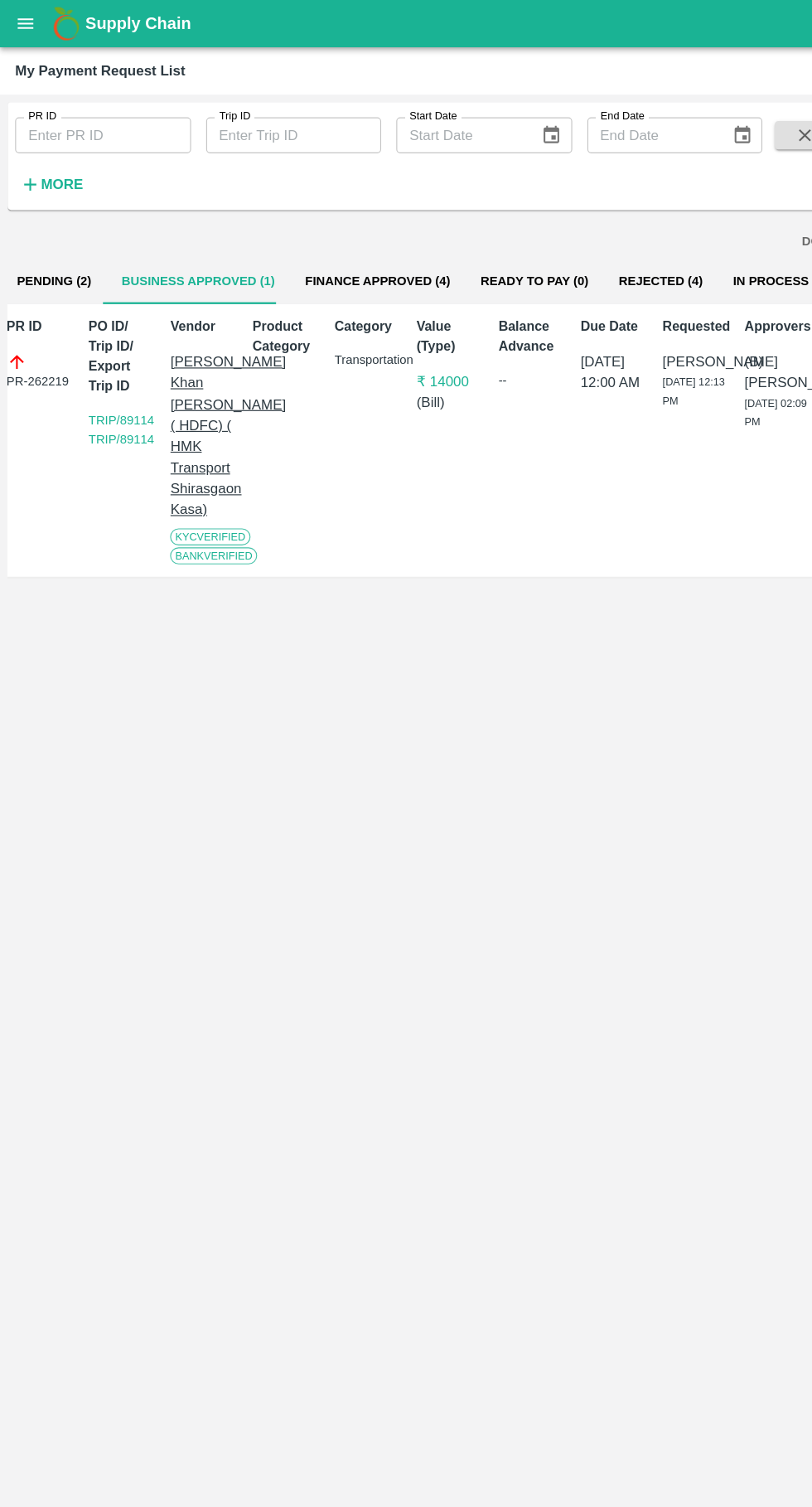
click at [305, 246] on button "Finance Approved (4)" at bounding box center [331, 247] width 153 height 40
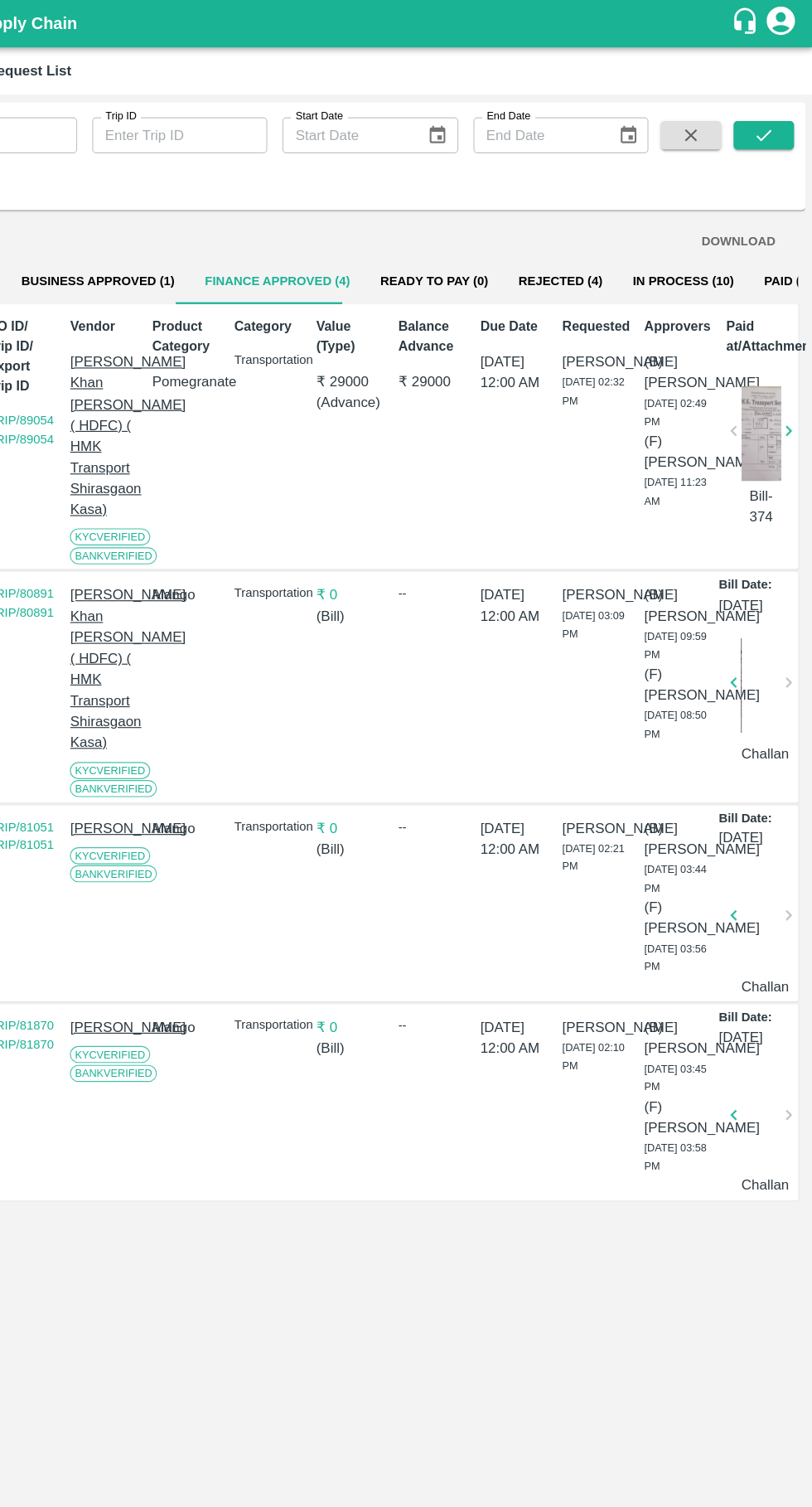
scroll to position [0, 0]
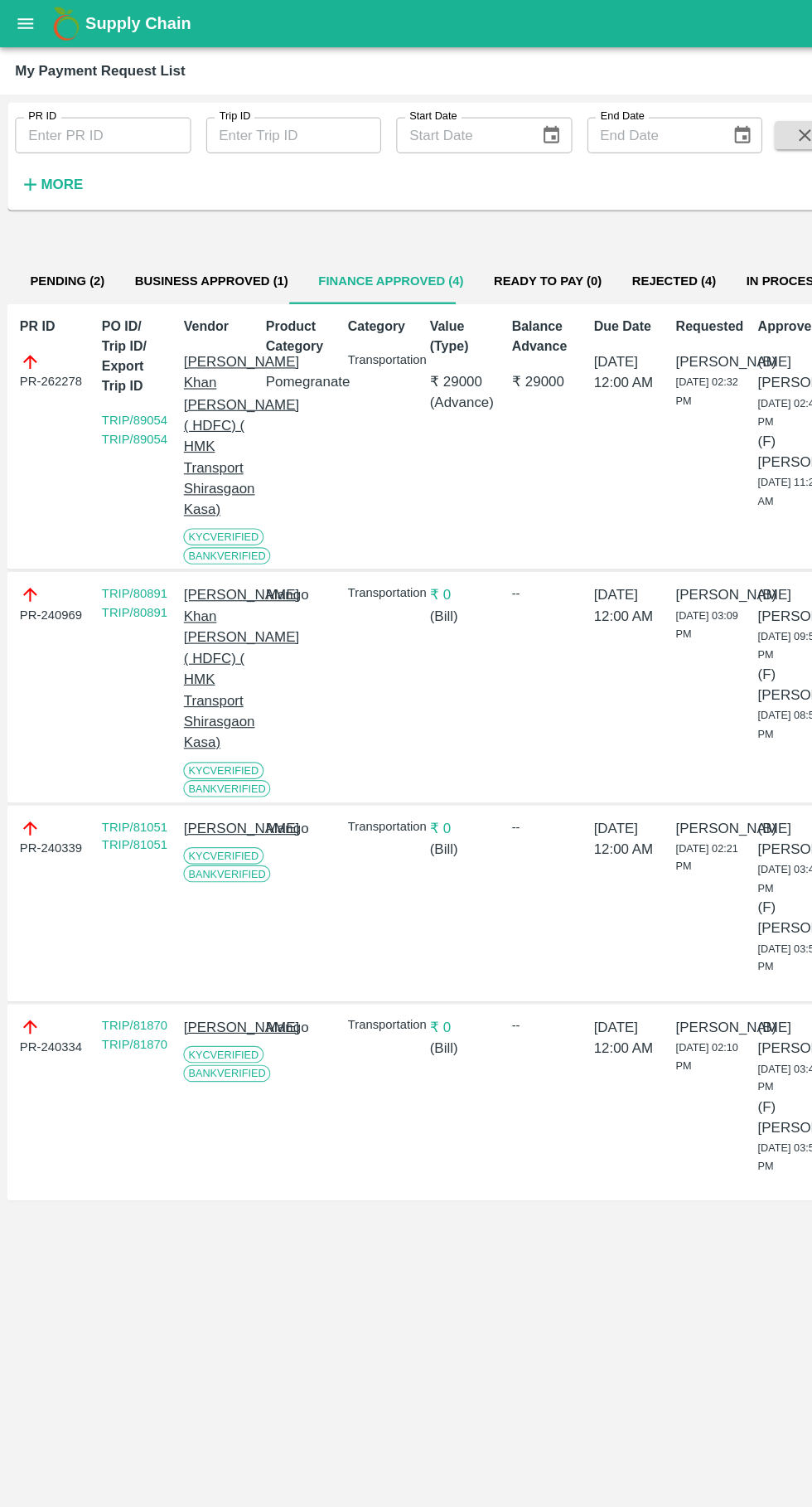
click at [46, 232] on button "Pending (2)" at bounding box center [59, 247] width 92 height 40
